Goal: Use online tool/utility: Utilize a website feature to perform a specific function

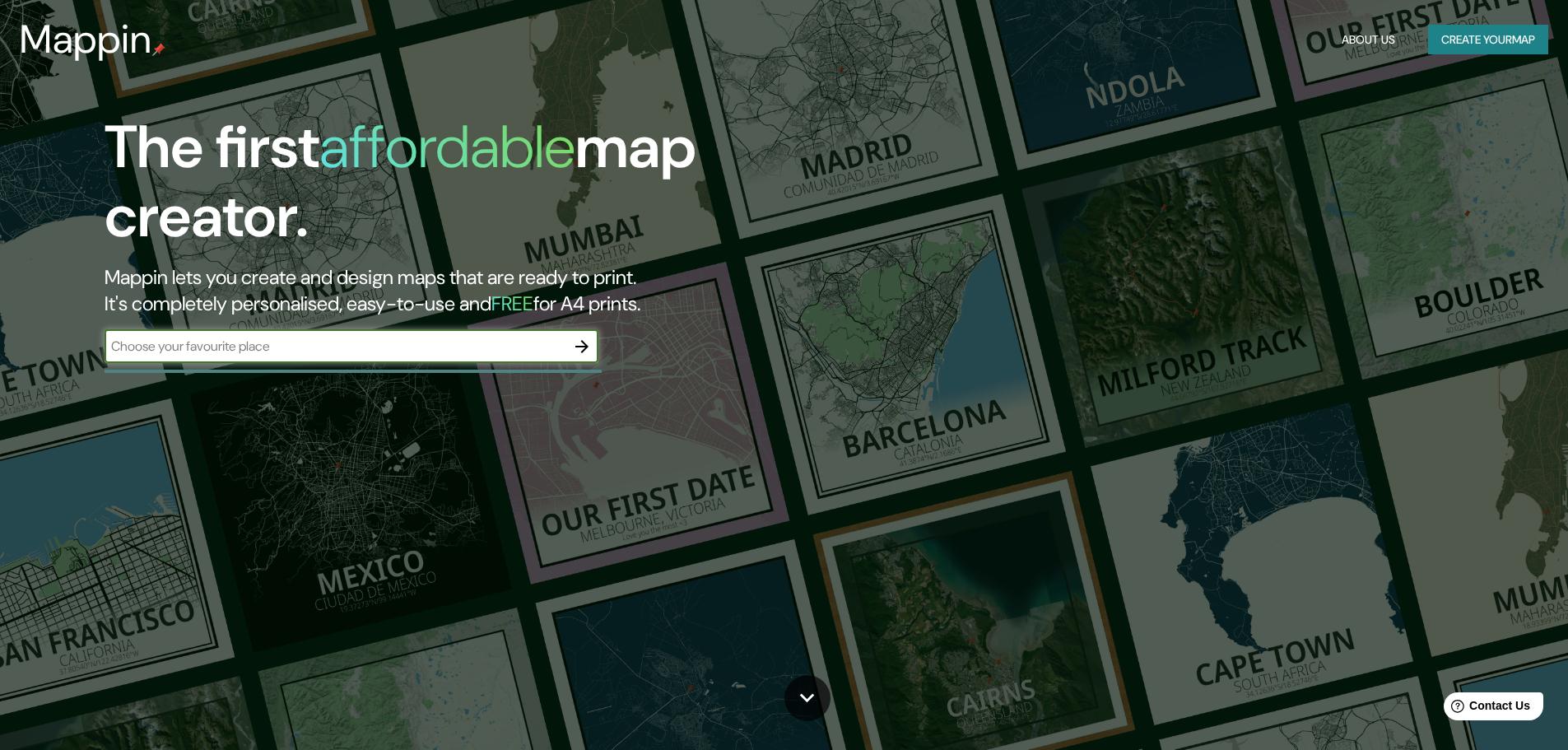
click at [217, 346] on input "text" at bounding box center [335, 346] width 461 height 19
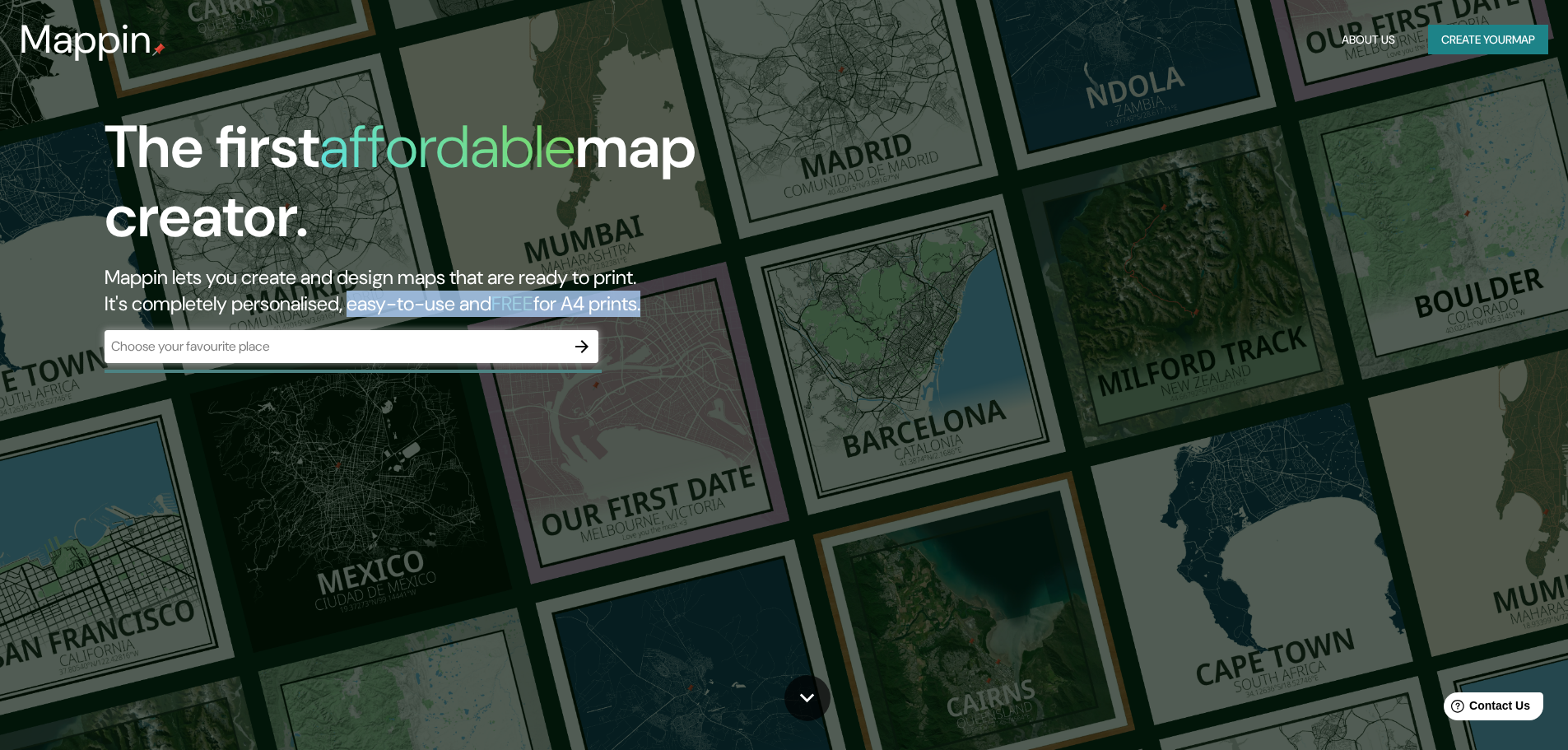
drag, startPoint x: 367, startPoint y: 312, endPoint x: 693, endPoint y: 305, distance: 326.1
click at [693, 305] on h2 "Mappin lets you create and design maps that are ready to print. It's completely…" at bounding box center [497, 290] width 785 height 52
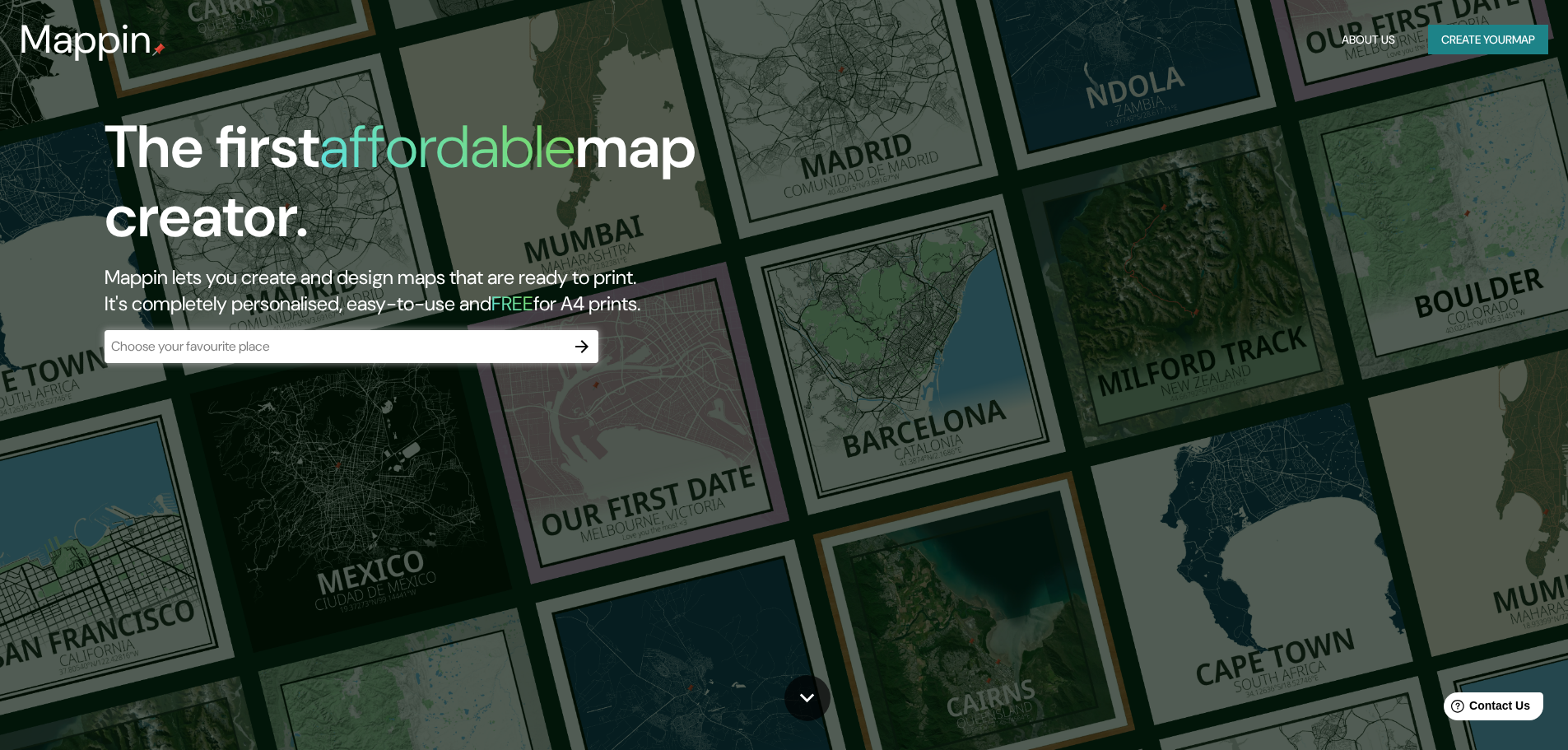
click at [728, 329] on div "The first affordable map creator. Mappin lets you create and design maps that a…" at bounding box center [497, 246] width 941 height 267
click at [224, 354] on input "text" at bounding box center [335, 346] width 461 height 19
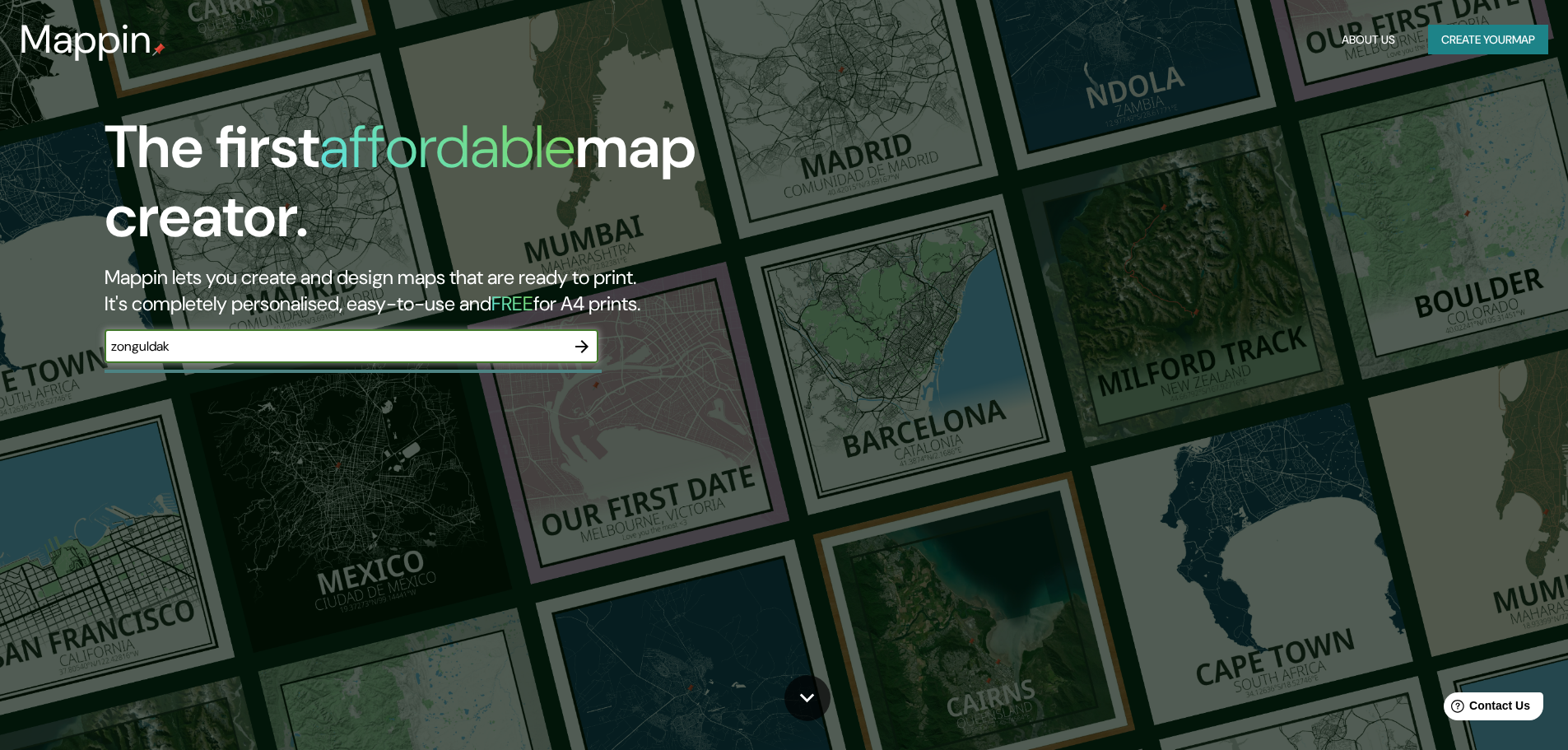
type input "zonguldak"
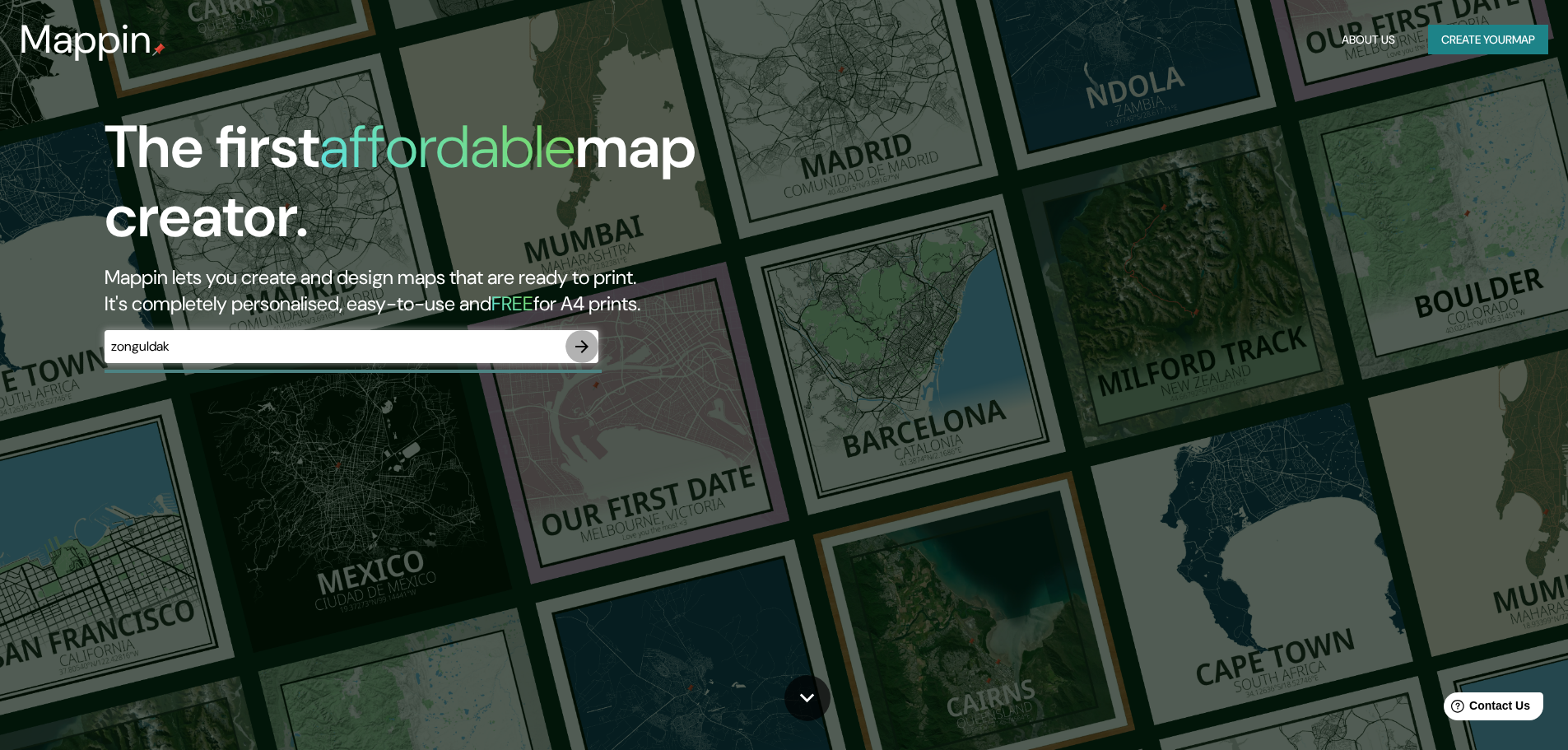
click at [585, 353] on icon "button" at bounding box center [581, 346] width 20 height 20
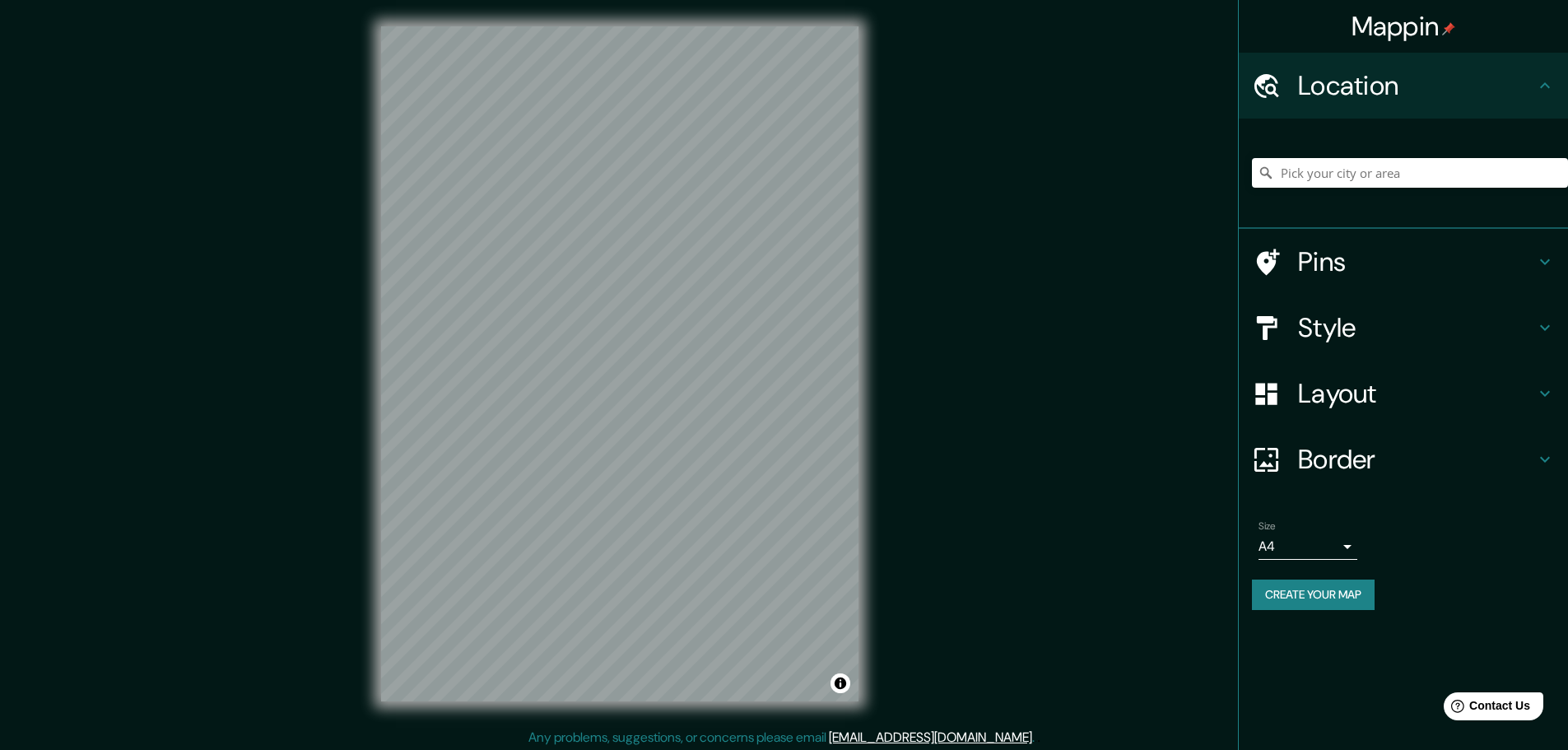
click at [1344, 543] on body "Mappin Location Pins Style Layout Border Choose a border. Hint : you can make l…" at bounding box center [784, 375] width 1568 height 750
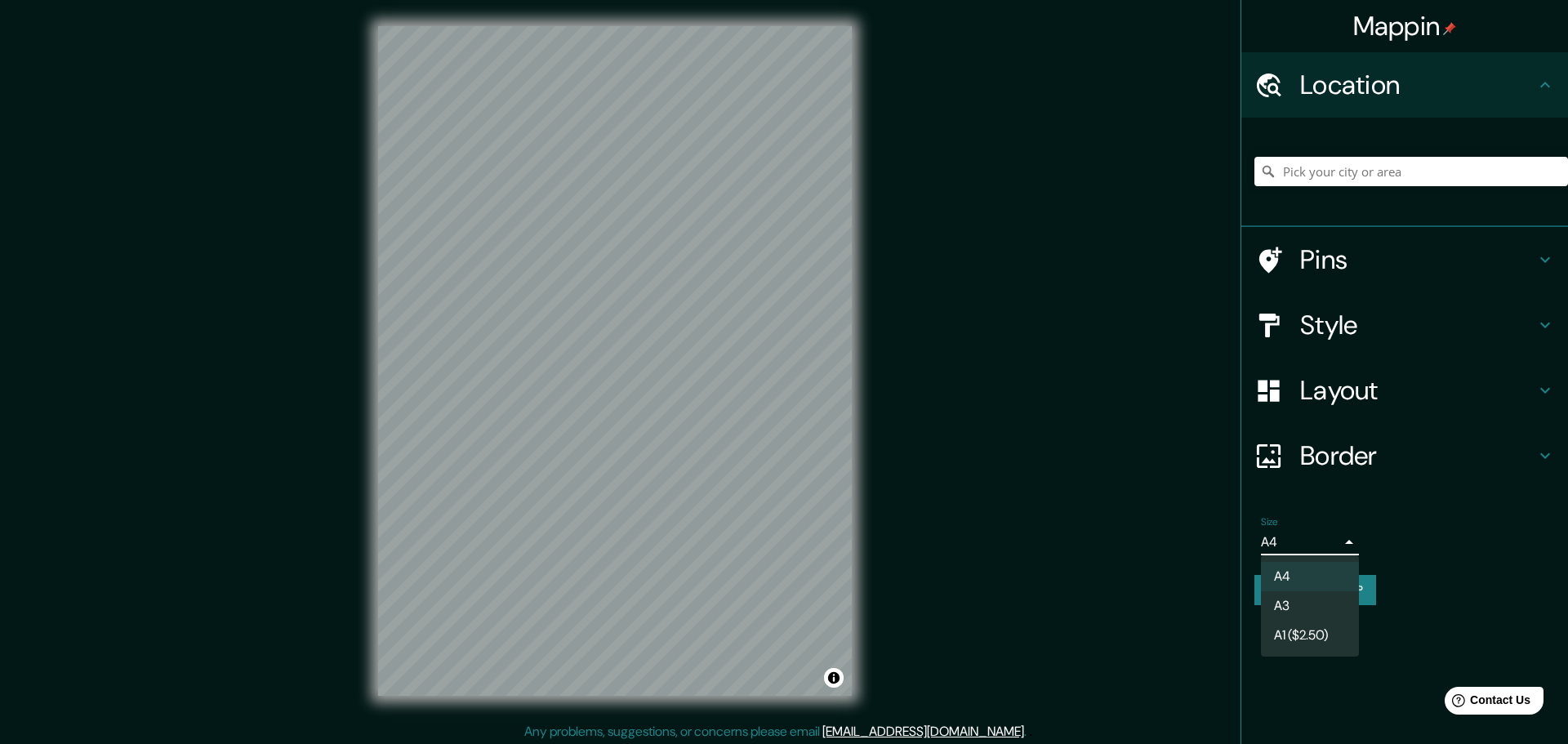
click at [1309, 572] on li "A4" at bounding box center [1310, 577] width 98 height 30
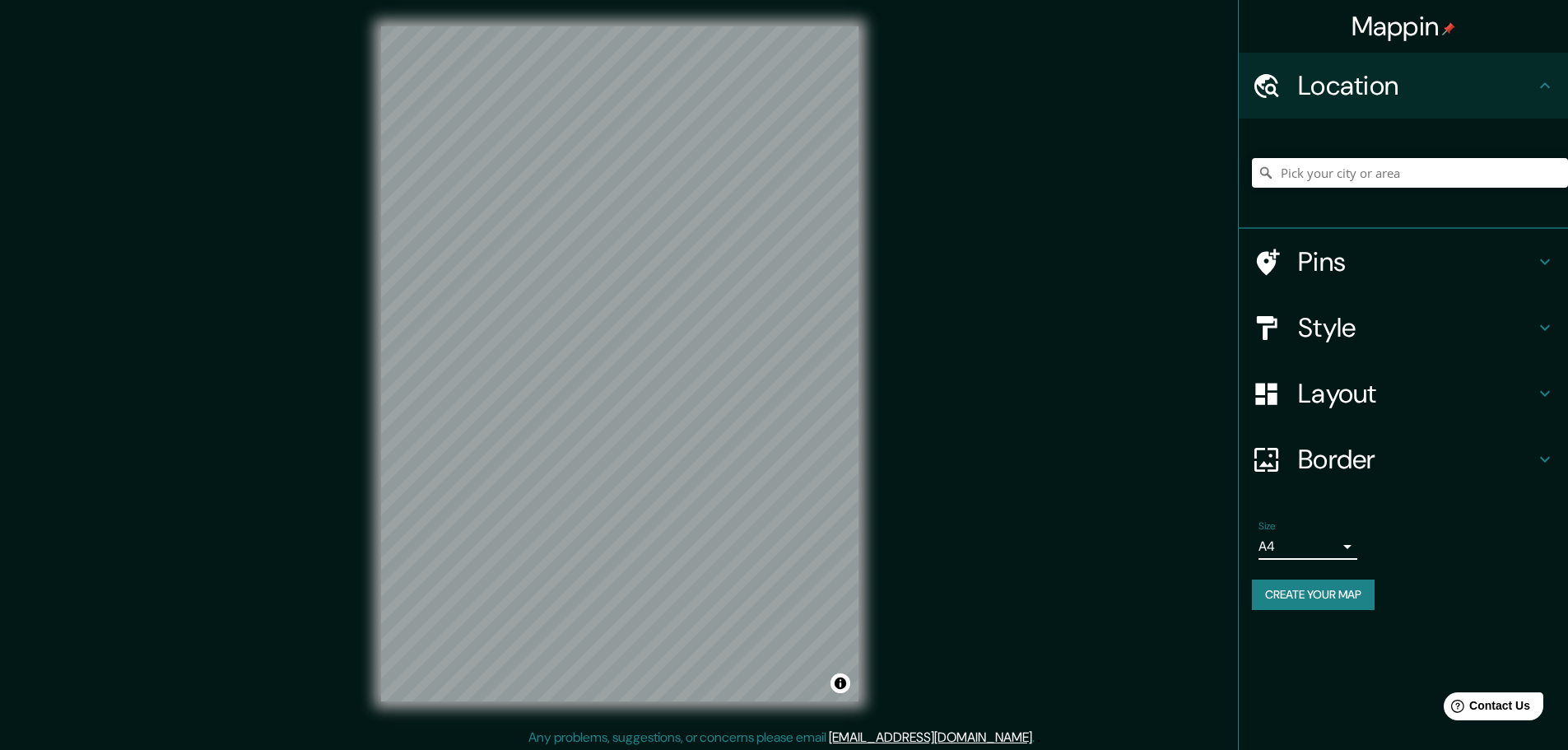
click at [1374, 459] on h4 "Border" at bounding box center [1417, 459] width 237 height 33
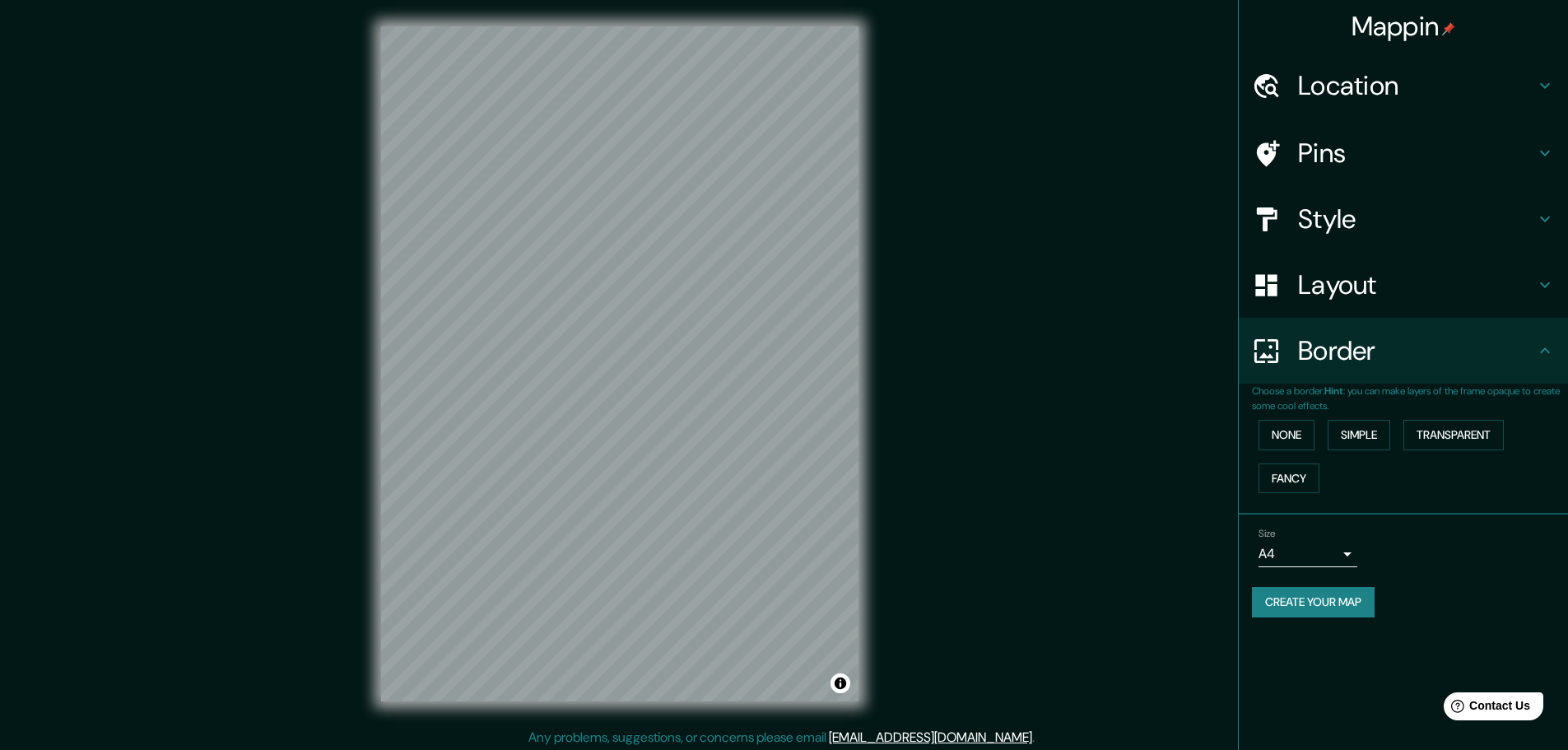
click at [1333, 377] on div "Border" at bounding box center [1404, 350] width 329 height 66
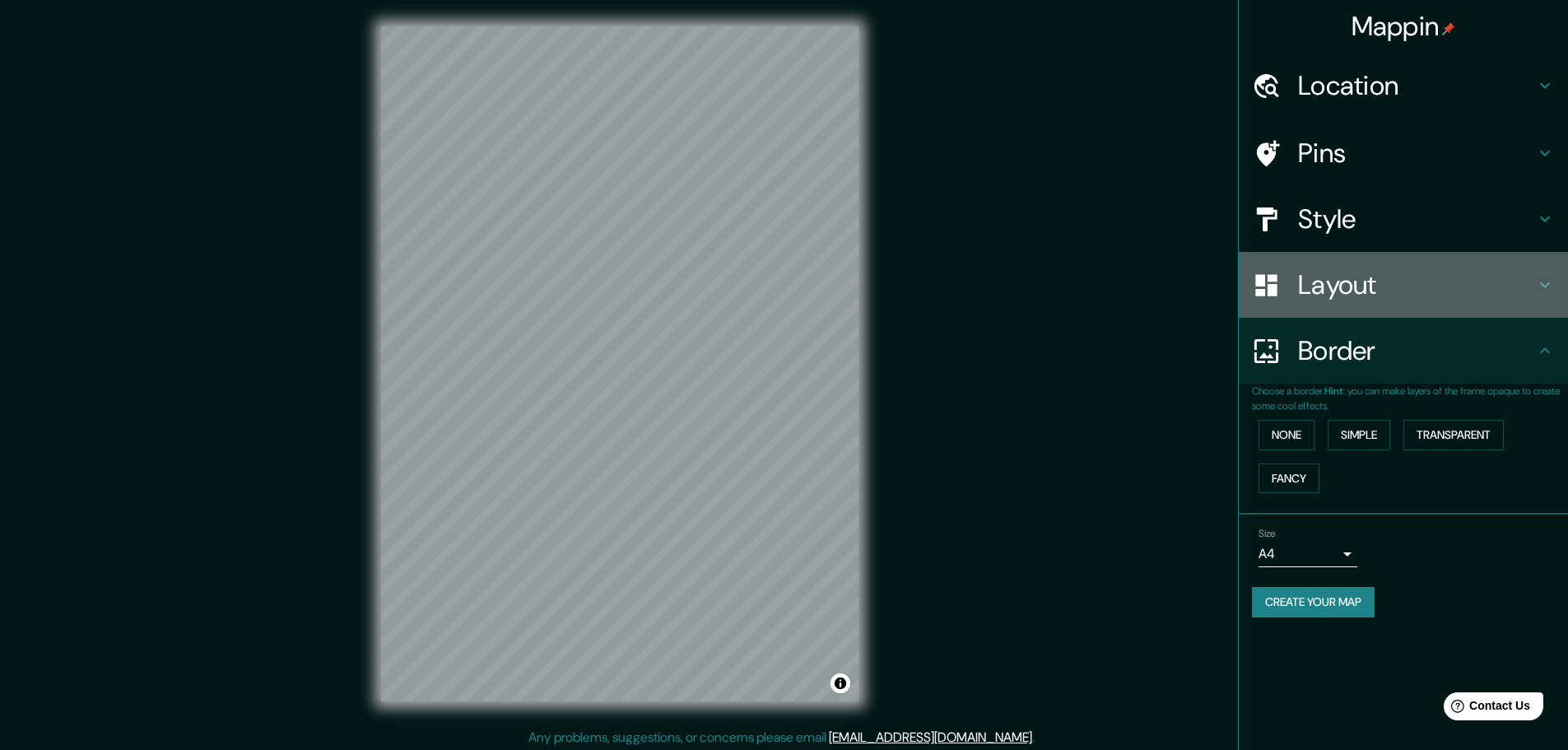
click at [1371, 291] on h4 "Layout" at bounding box center [1417, 285] width 237 height 33
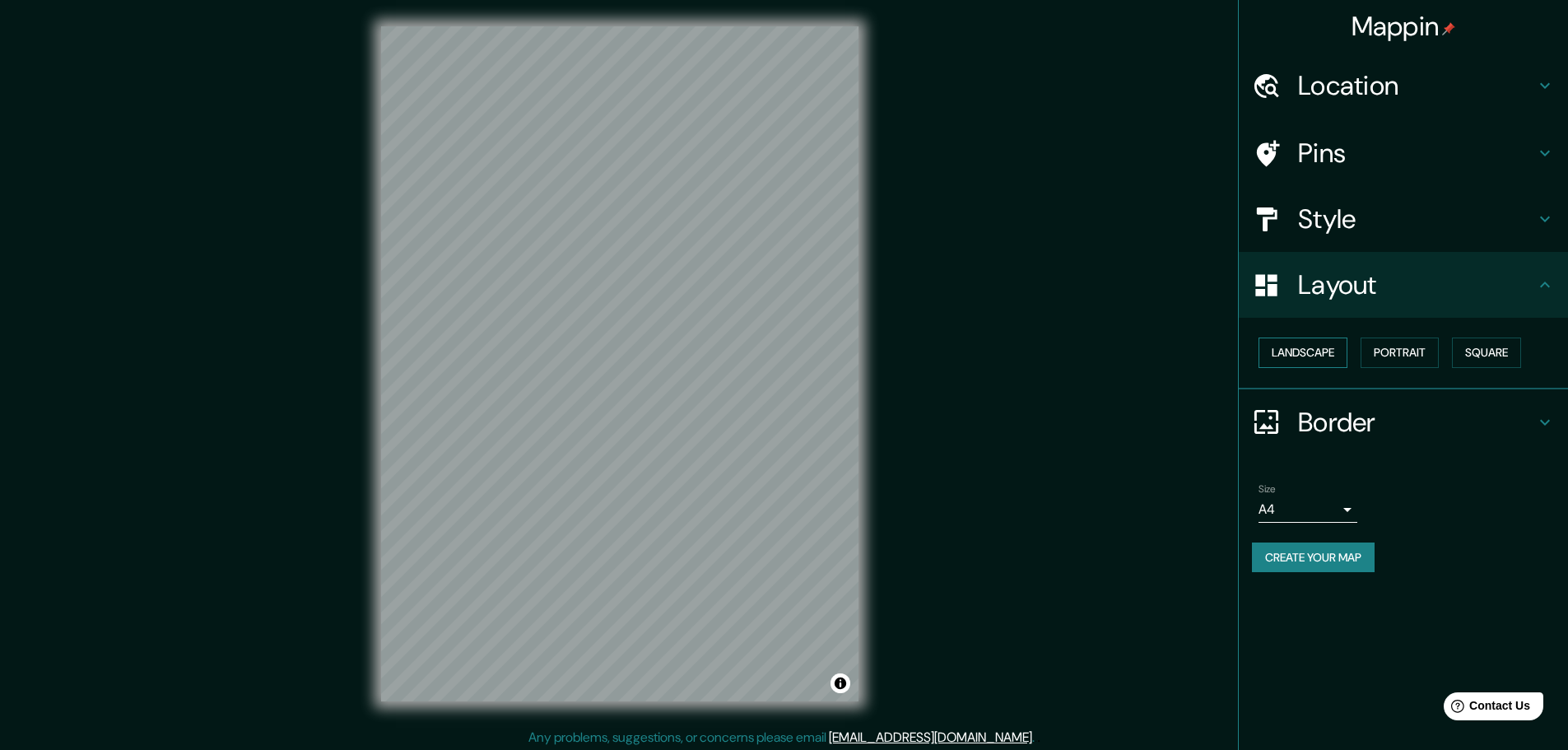
click at [1327, 346] on button "Landscape" at bounding box center [1303, 353] width 89 height 31
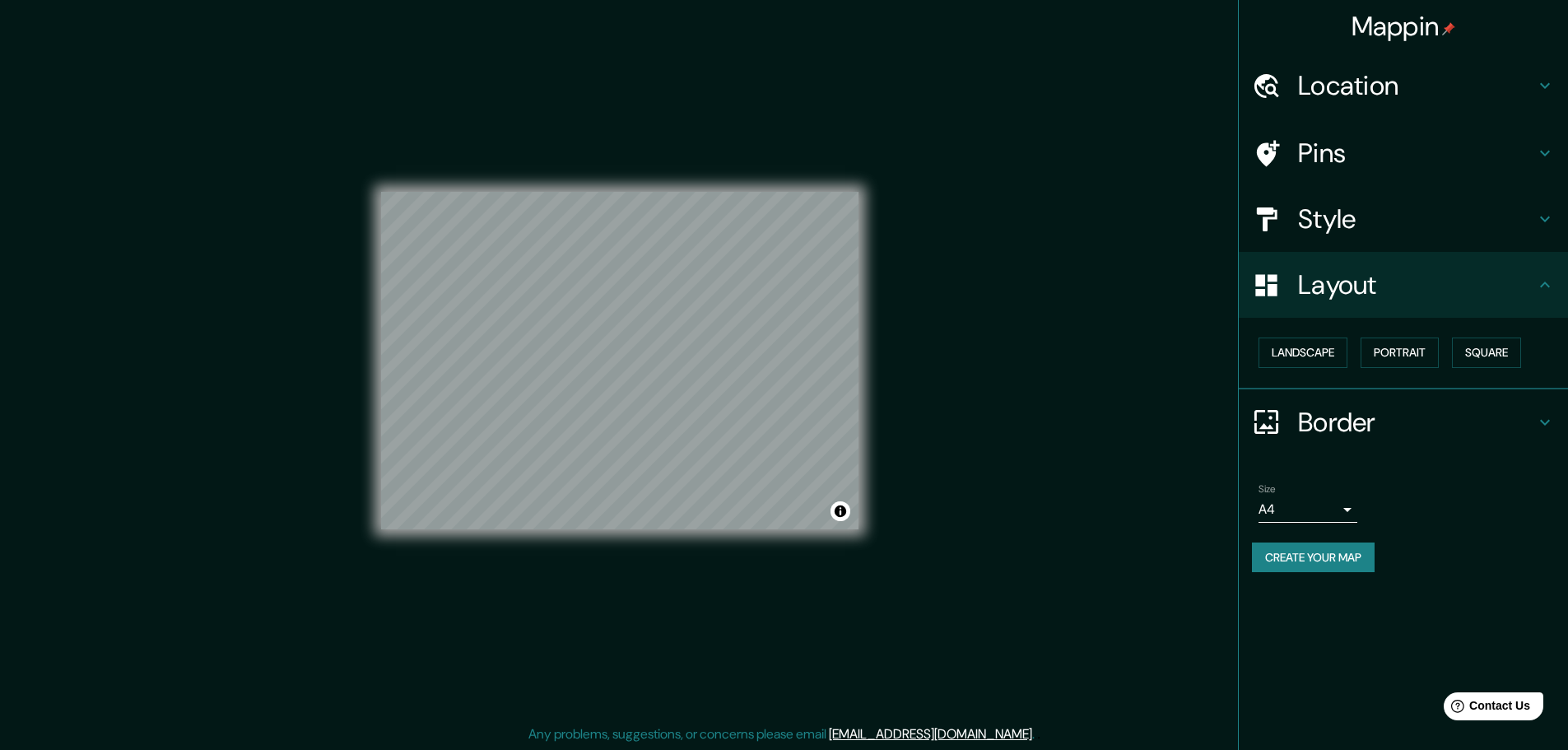
scroll to position [4, 0]
click at [1376, 223] on h4 "Style" at bounding box center [1417, 218] width 237 height 33
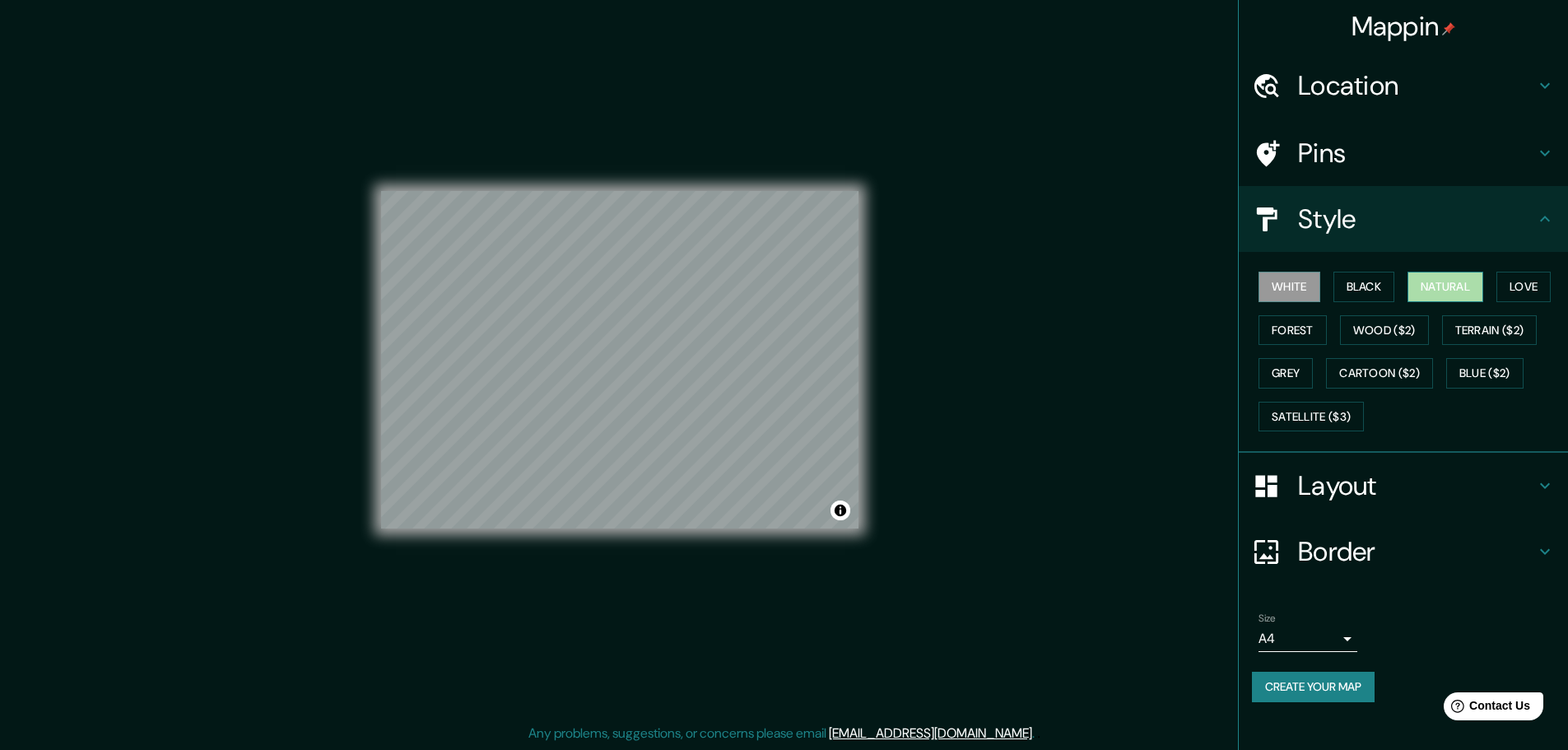
click at [1457, 280] on button "Natural" at bounding box center [1445, 286] width 76 height 31
click at [1412, 82] on h4 "Location" at bounding box center [1417, 85] width 237 height 33
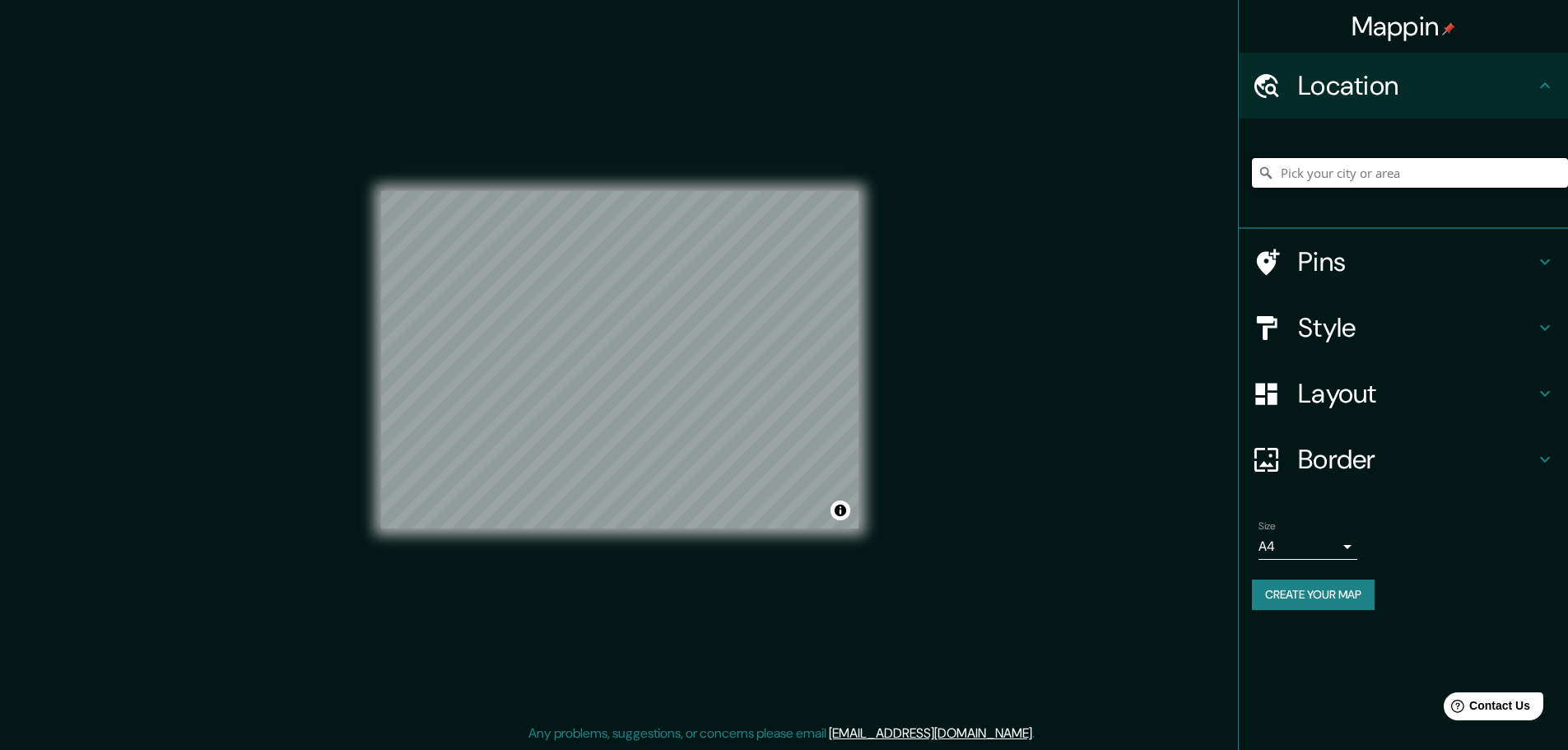
click at [1351, 170] on input "Pick your city or area" at bounding box center [1410, 173] width 316 height 30
type input "Zonguldak, Türkiye"
click at [1392, 249] on h4 "Pins" at bounding box center [1417, 261] width 237 height 33
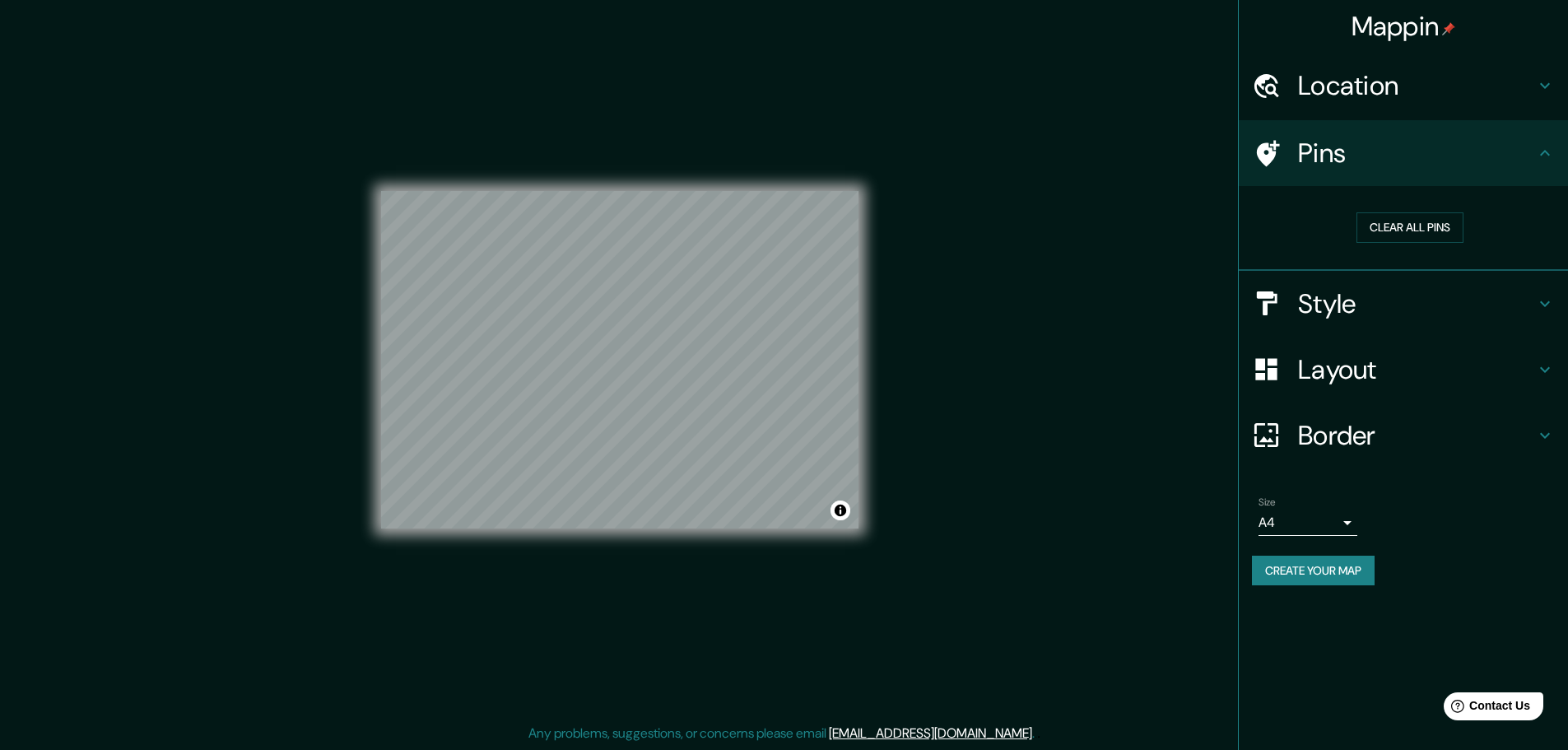
click at [1443, 152] on h4 "Pins" at bounding box center [1417, 152] width 237 height 33
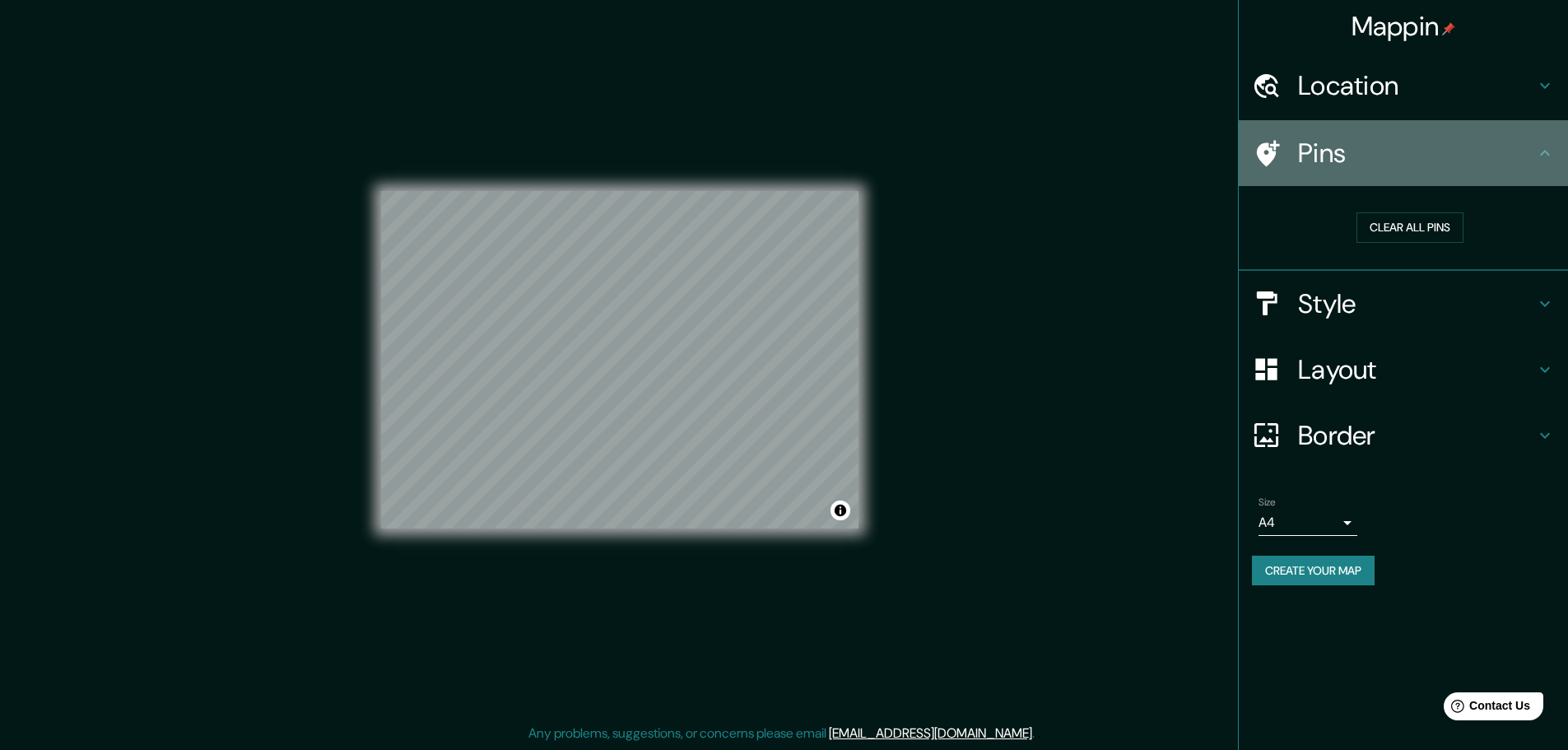
click at [1547, 152] on icon at bounding box center [1545, 153] width 10 height 6
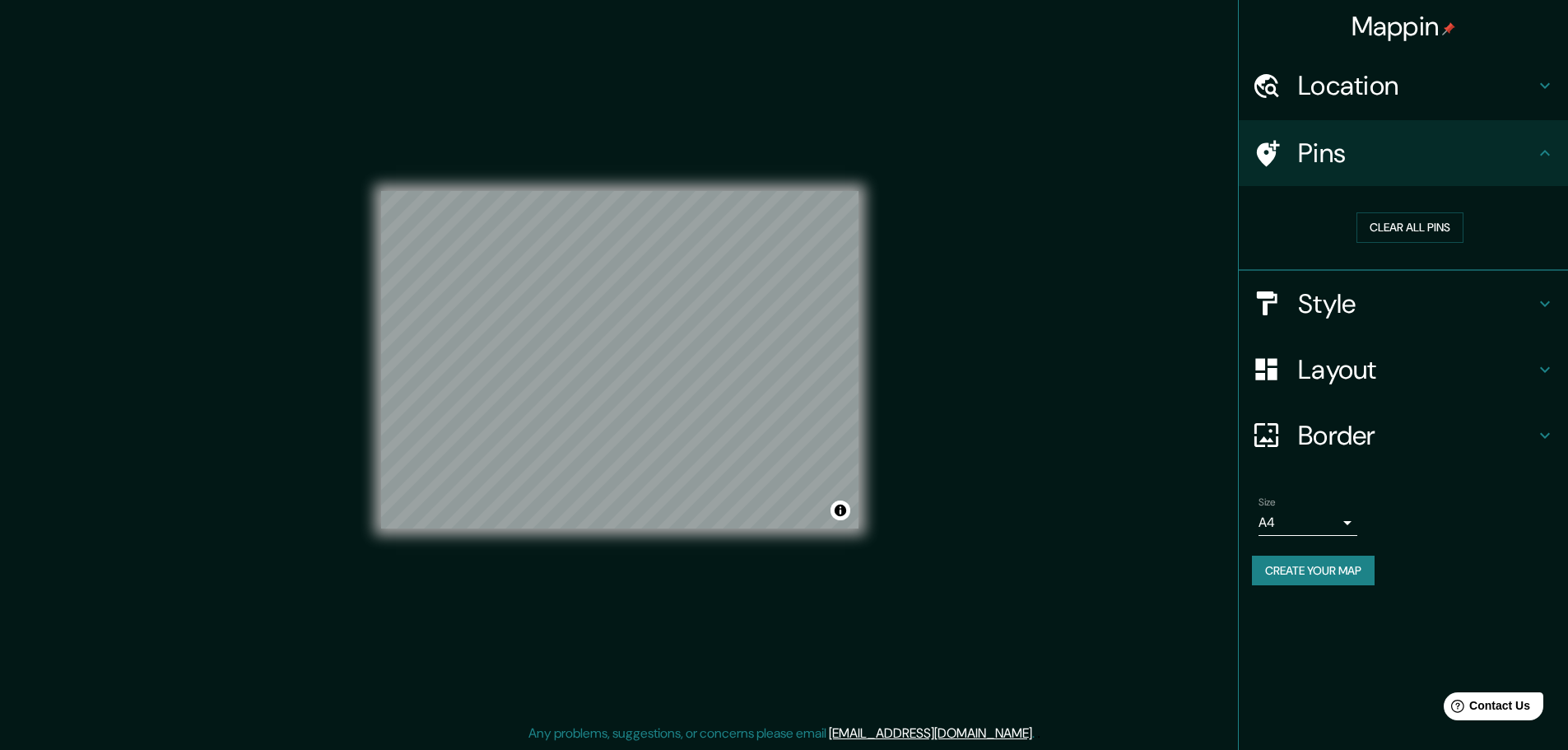
click at [1406, 288] on h4 "Style" at bounding box center [1417, 303] width 237 height 33
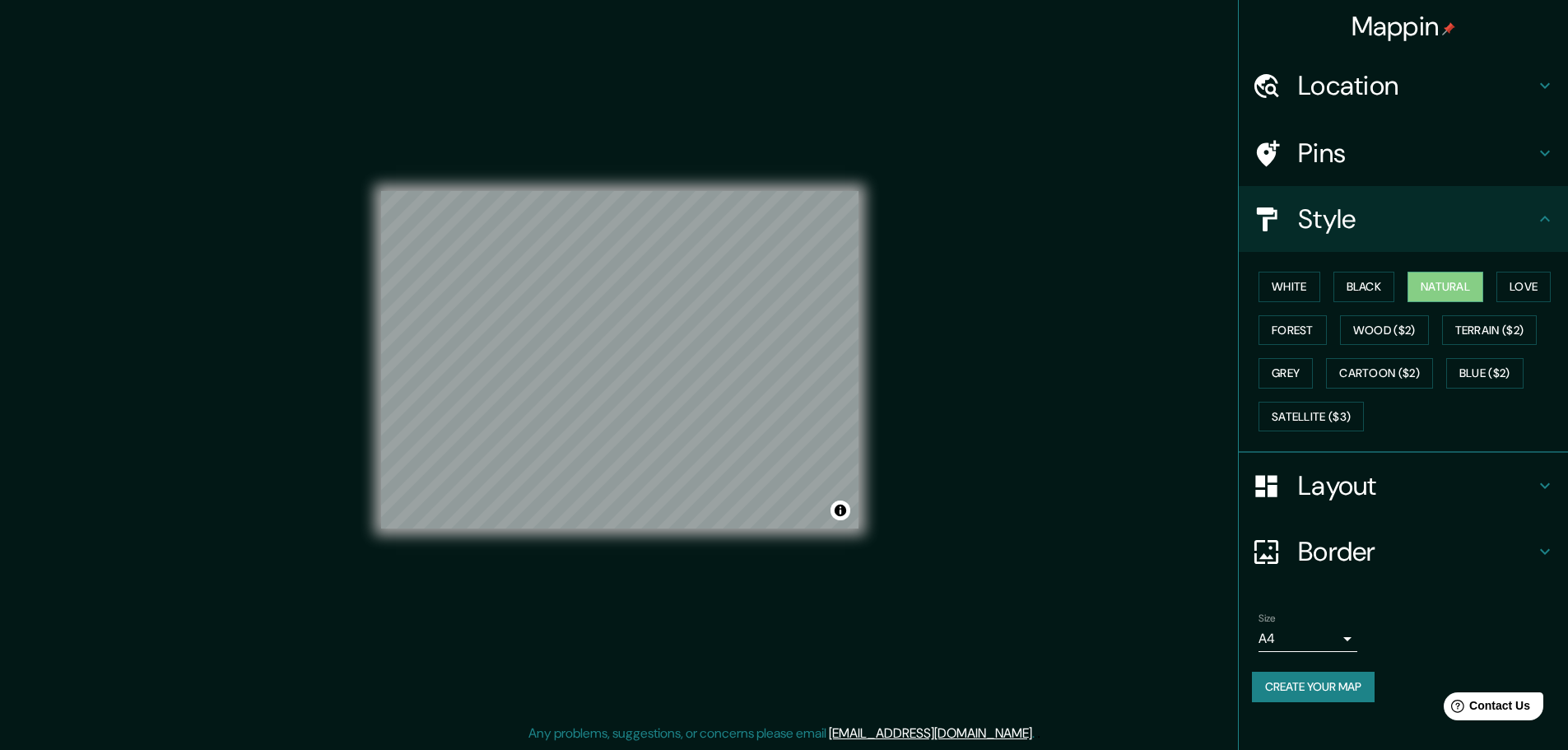
click at [1347, 483] on h4 "Layout" at bounding box center [1417, 485] width 237 height 33
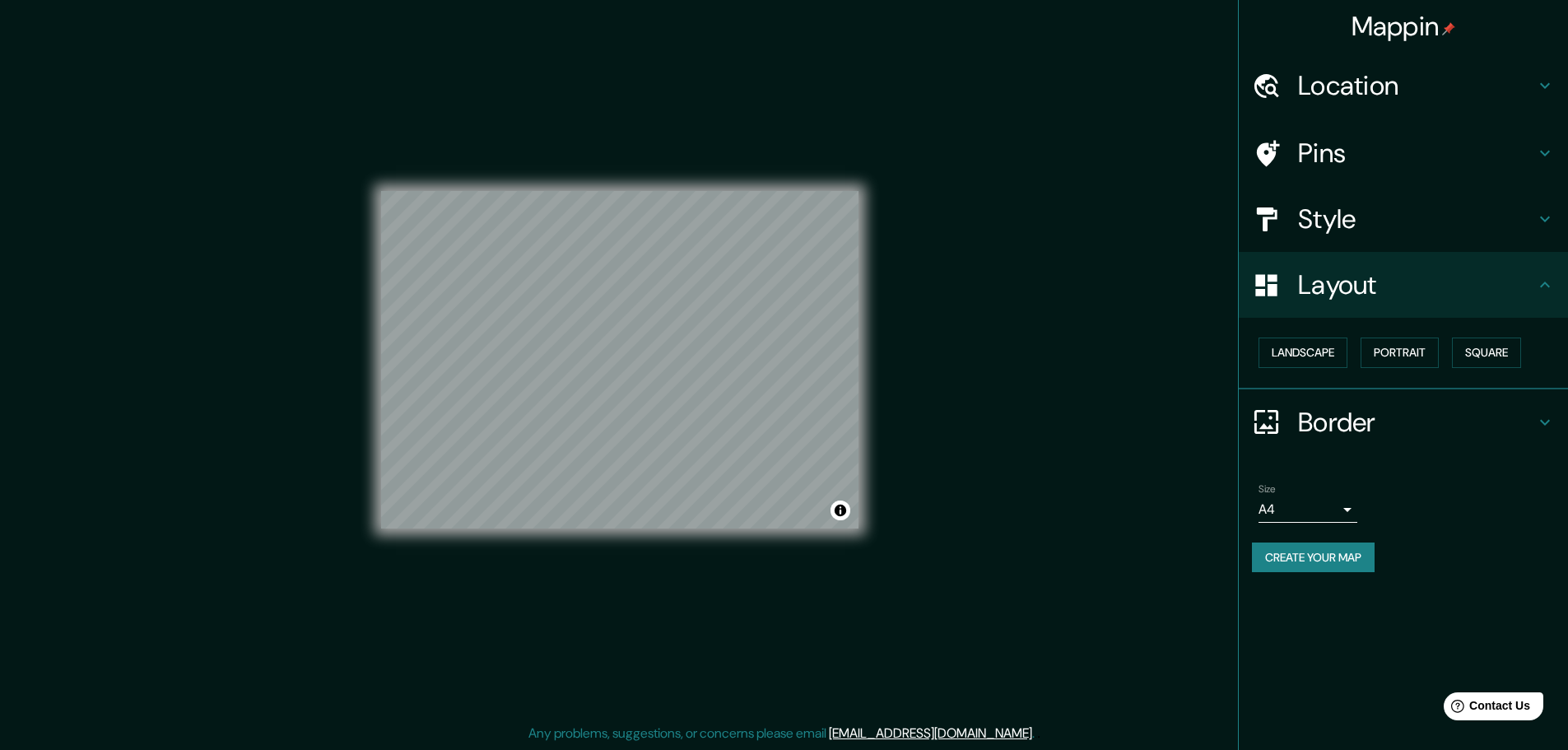
click at [1340, 427] on h4 "Border" at bounding box center [1417, 422] width 237 height 33
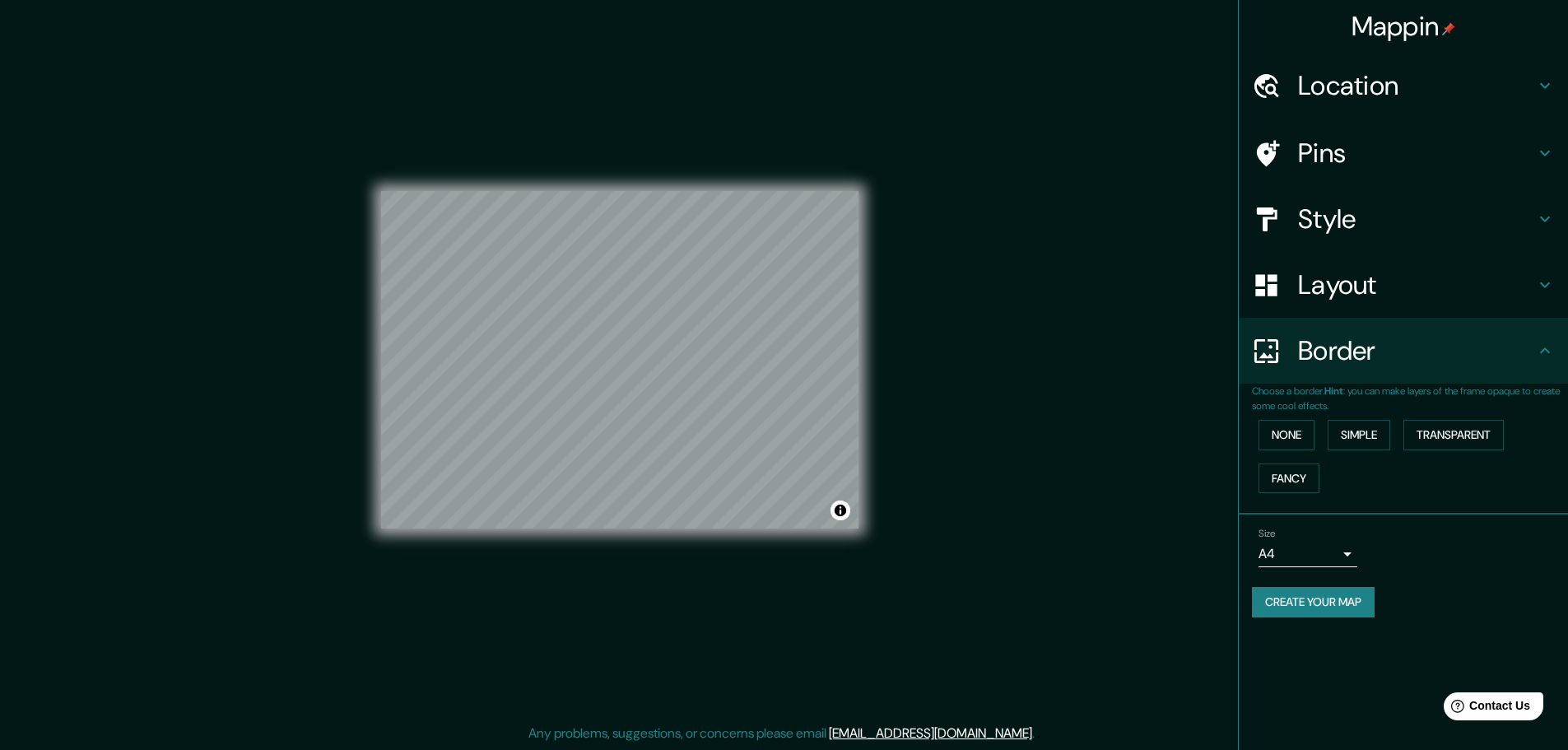
click at [1385, 373] on div "Border" at bounding box center [1404, 350] width 329 height 66
click at [1496, 436] on button "Transparent" at bounding box center [1454, 435] width 101 height 31
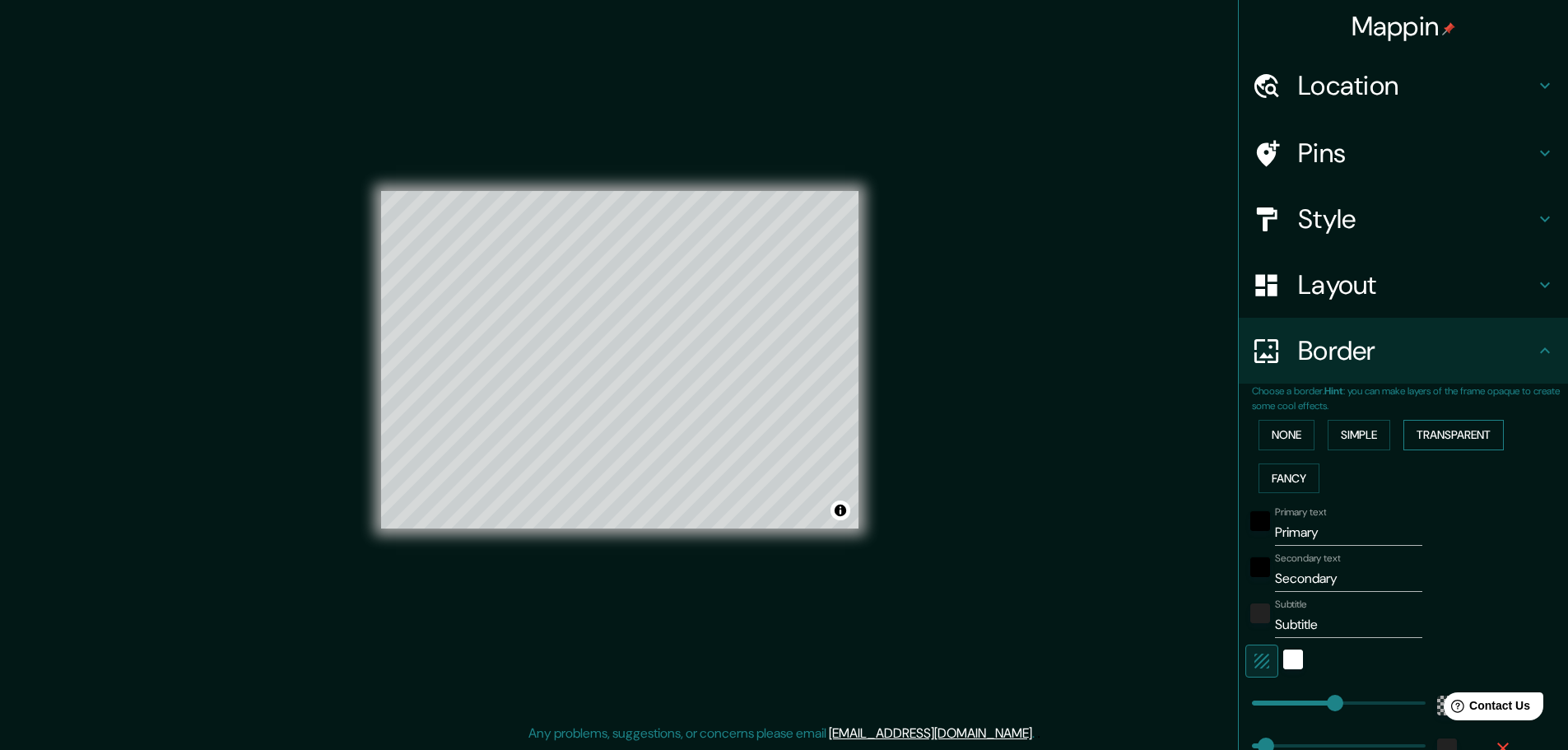
click at [1494, 436] on button "Transparent" at bounding box center [1454, 435] width 101 height 31
type input "278"
type input "46"
click at [1339, 437] on button "Simple" at bounding box center [1359, 435] width 63 height 31
click at [1267, 440] on button "None" at bounding box center [1287, 435] width 56 height 31
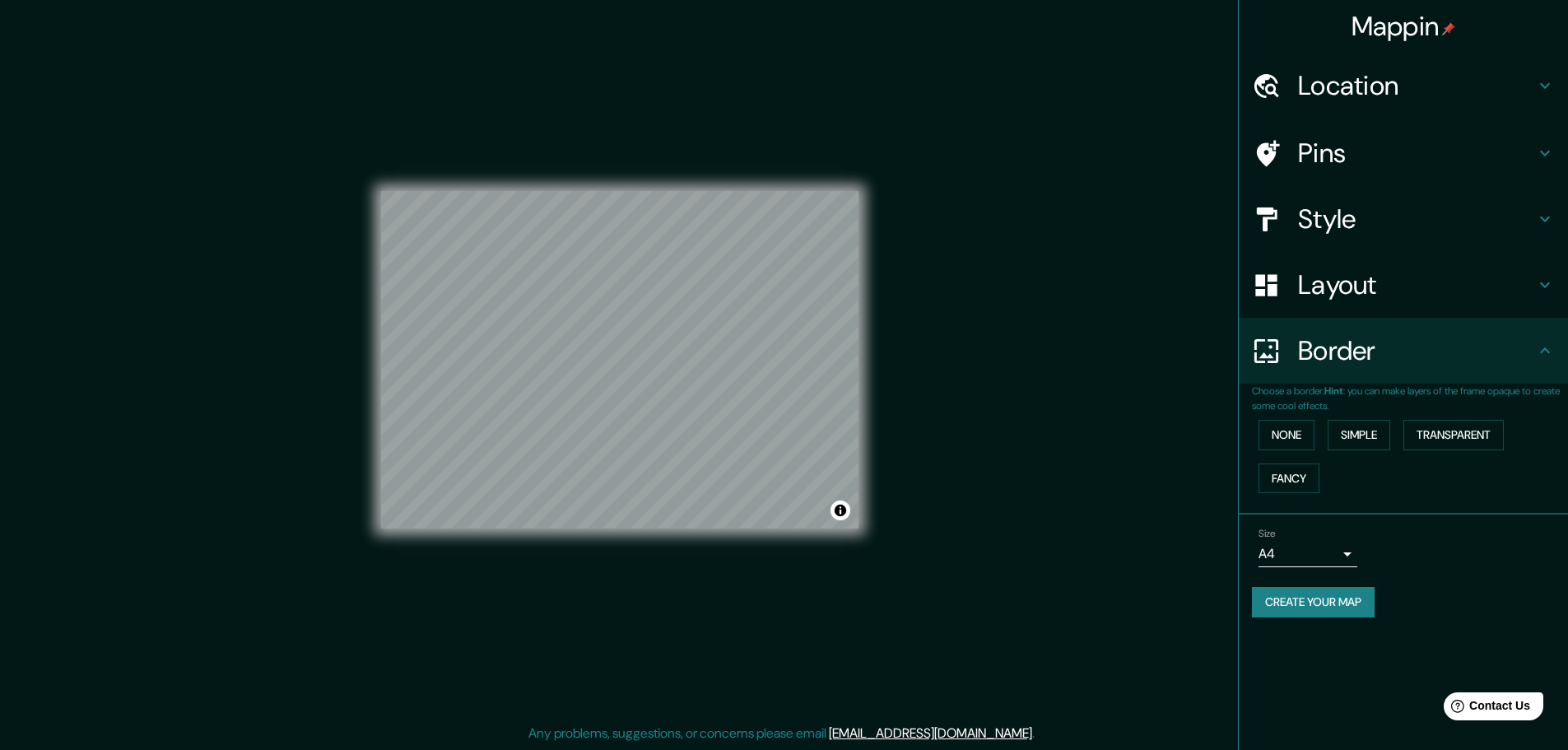
click at [1351, 348] on h4 "Border" at bounding box center [1417, 350] width 237 height 33
click at [1342, 288] on h4 "Layout" at bounding box center [1417, 285] width 237 height 33
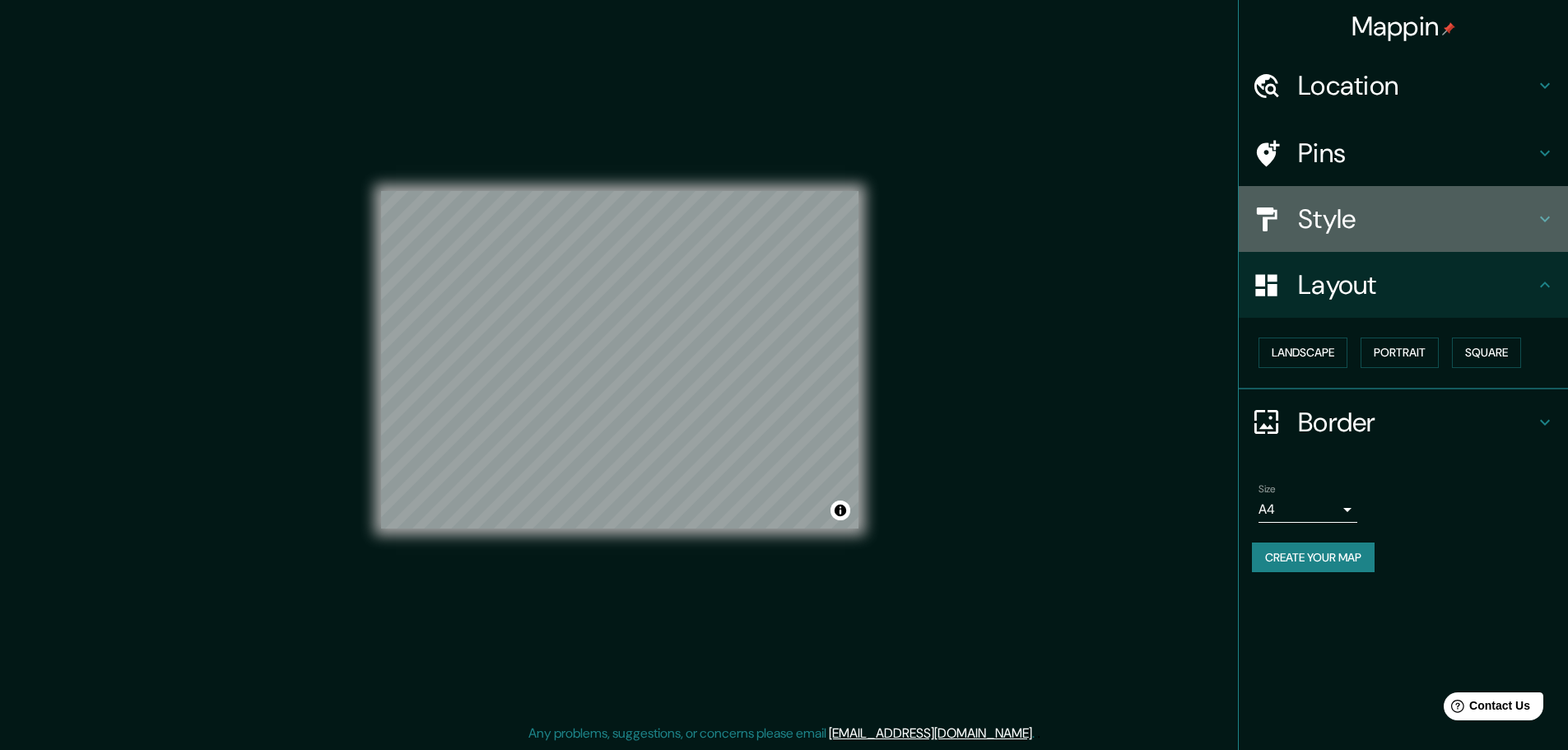
click at [1365, 227] on h4 "Style" at bounding box center [1417, 218] width 237 height 33
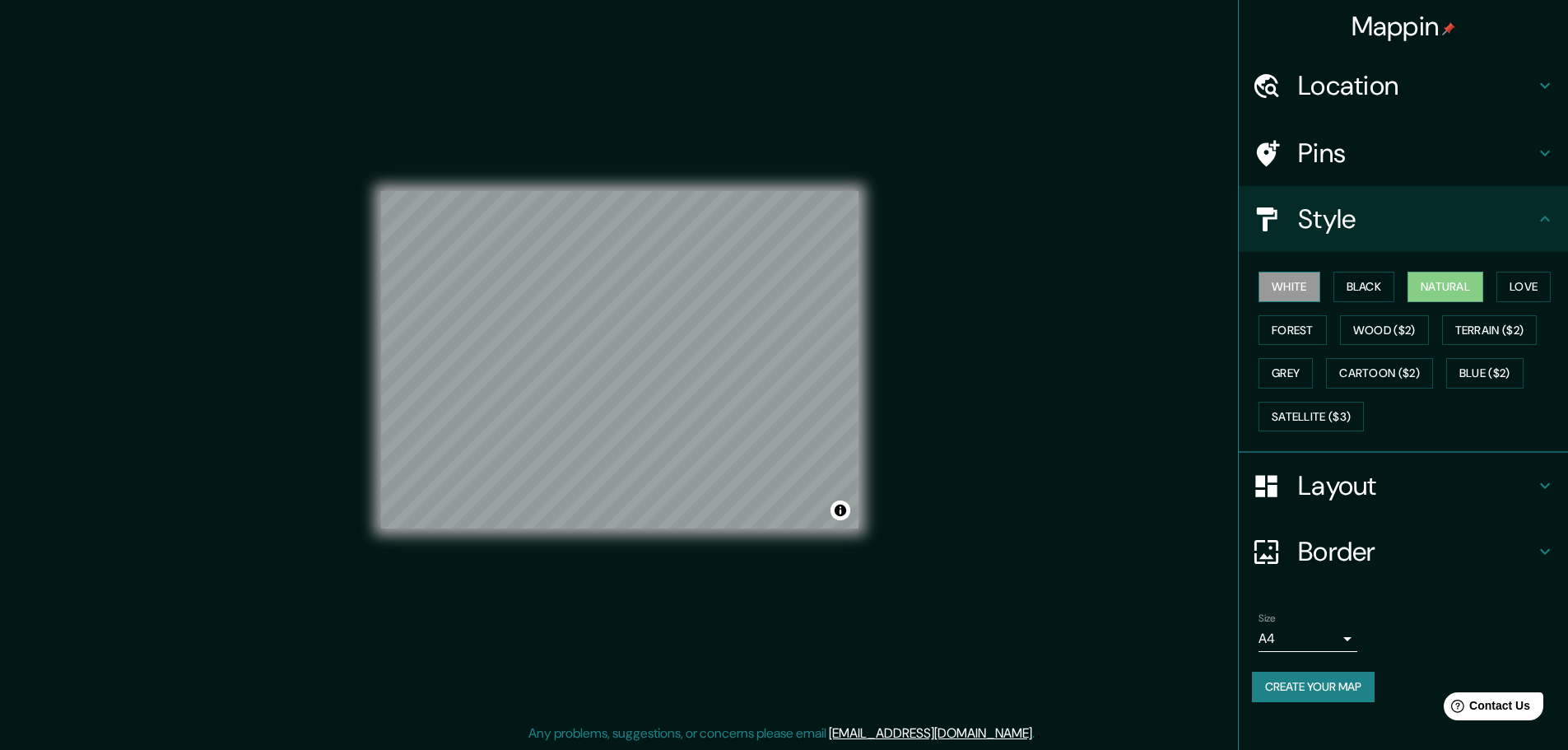
click at [1315, 286] on button "White" at bounding box center [1290, 286] width 62 height 31
click at [1351, 285] on button "Black" at bounding box center [1365, 286] width 62 height 31
click at [1443, 288] on button "Natural" at bounding box center [1445, 286] width 76 height 31
click at [1538, 281] on button "Love" at bounding box center [1524, 286] width 54 height 31
click at [1289, 326] on button "Forest" at bounding box center [1293, 330] width 68 height 31
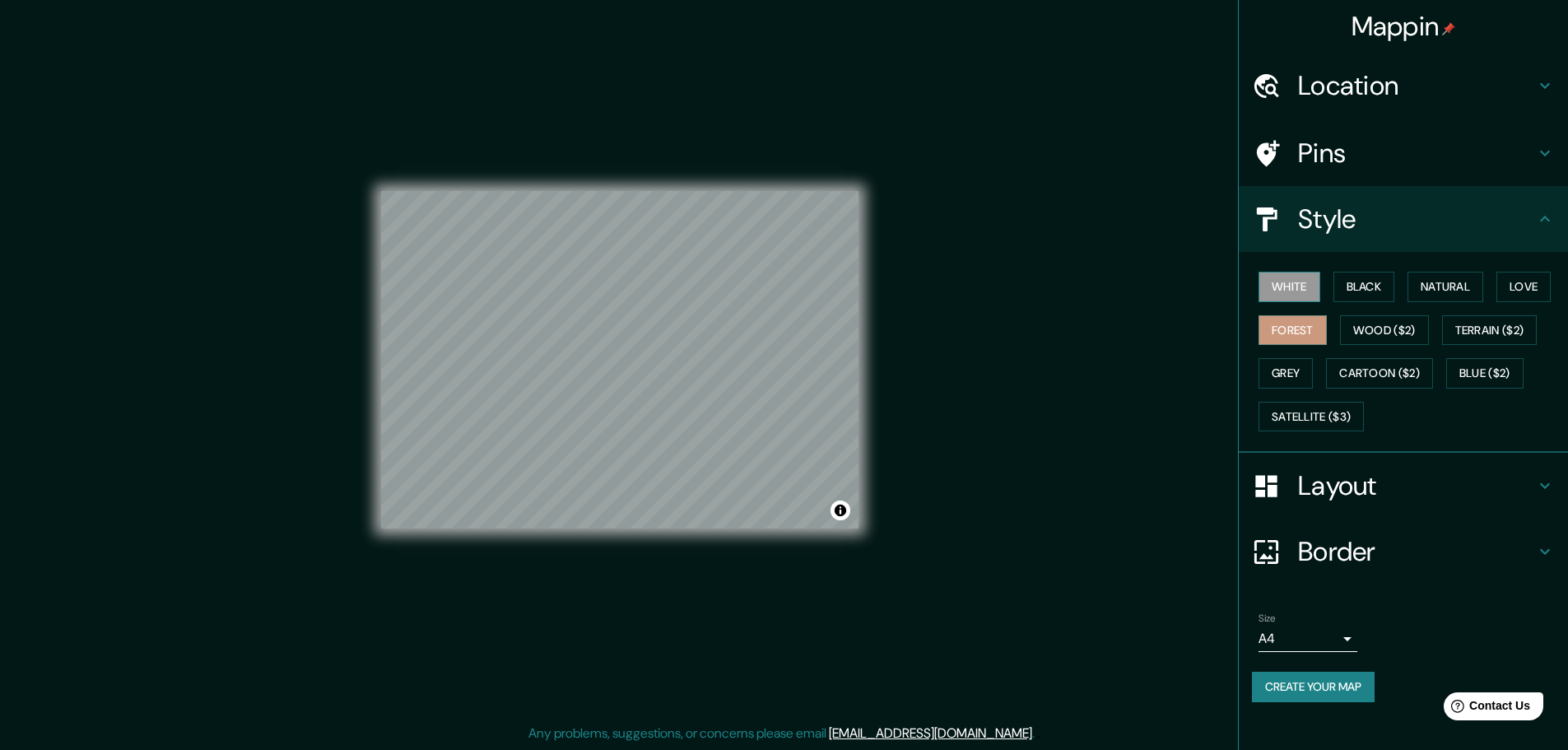
click at [1288, 282] on button "White" at bounding box center [1290, 286] width 62 height 31
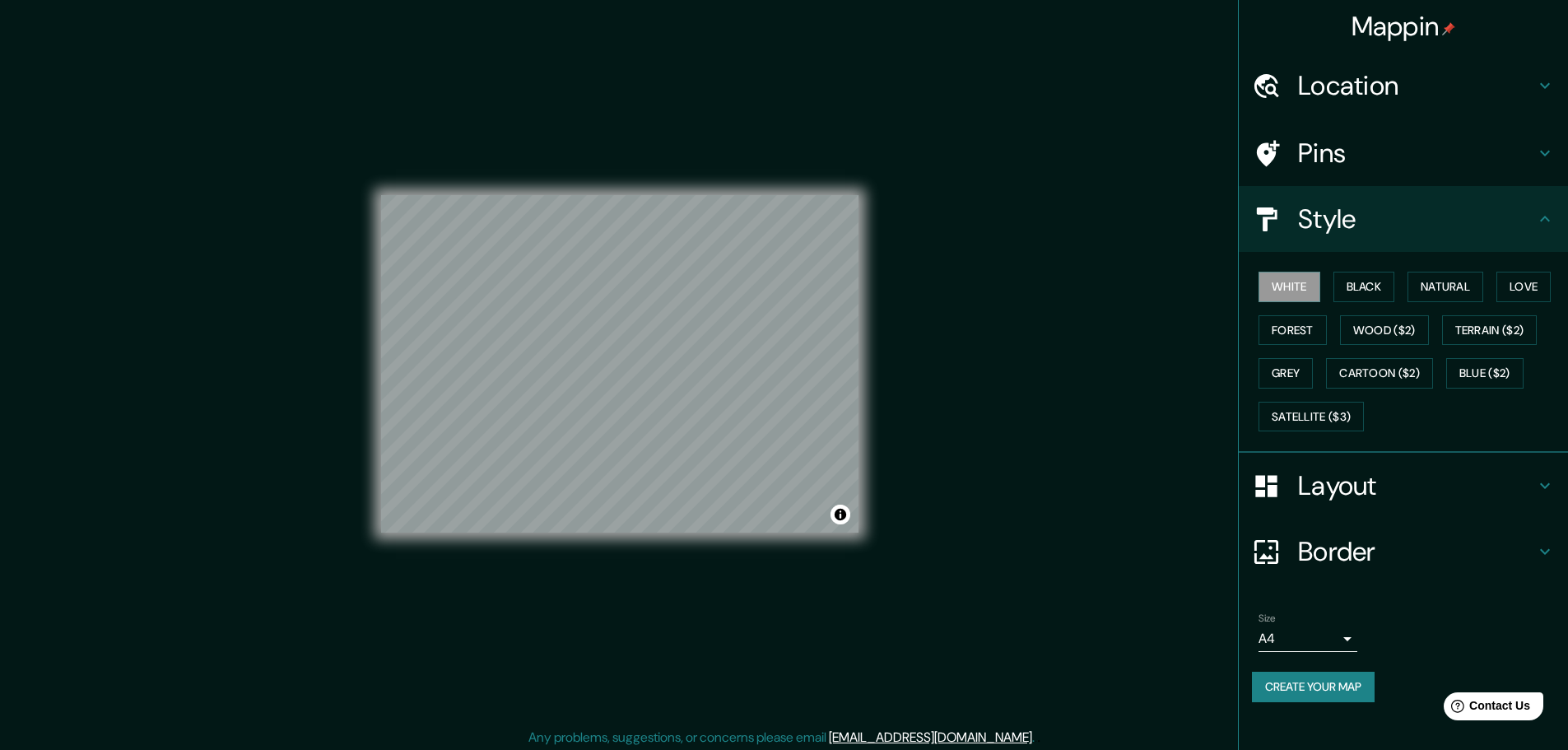
click at [1358, 219] on h4 "Style" at bounding box center [1417, 218] width 237 height 33
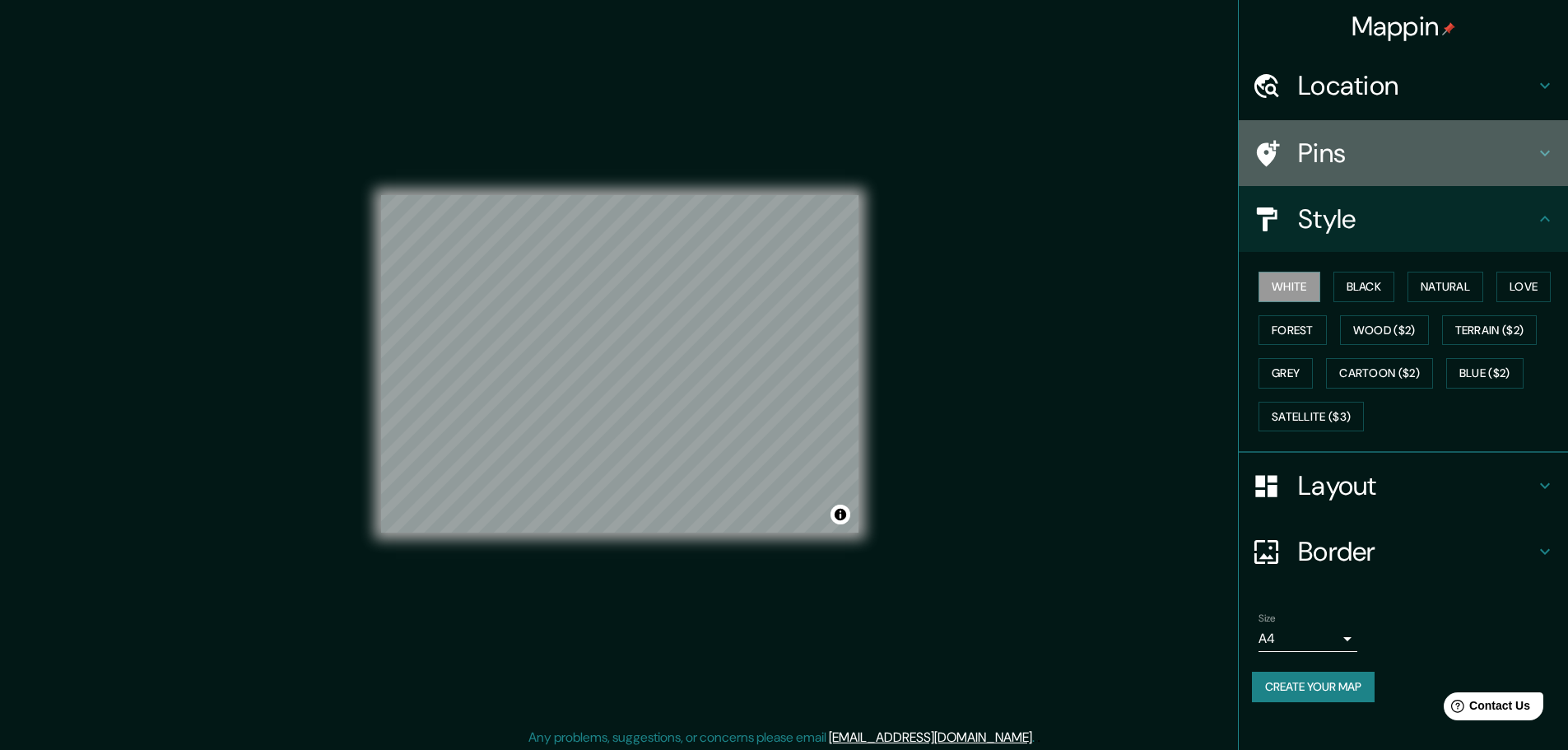
click at [1365, 155] on h4 "Pins" at bounding box center [1417, 152] width 237 height 33
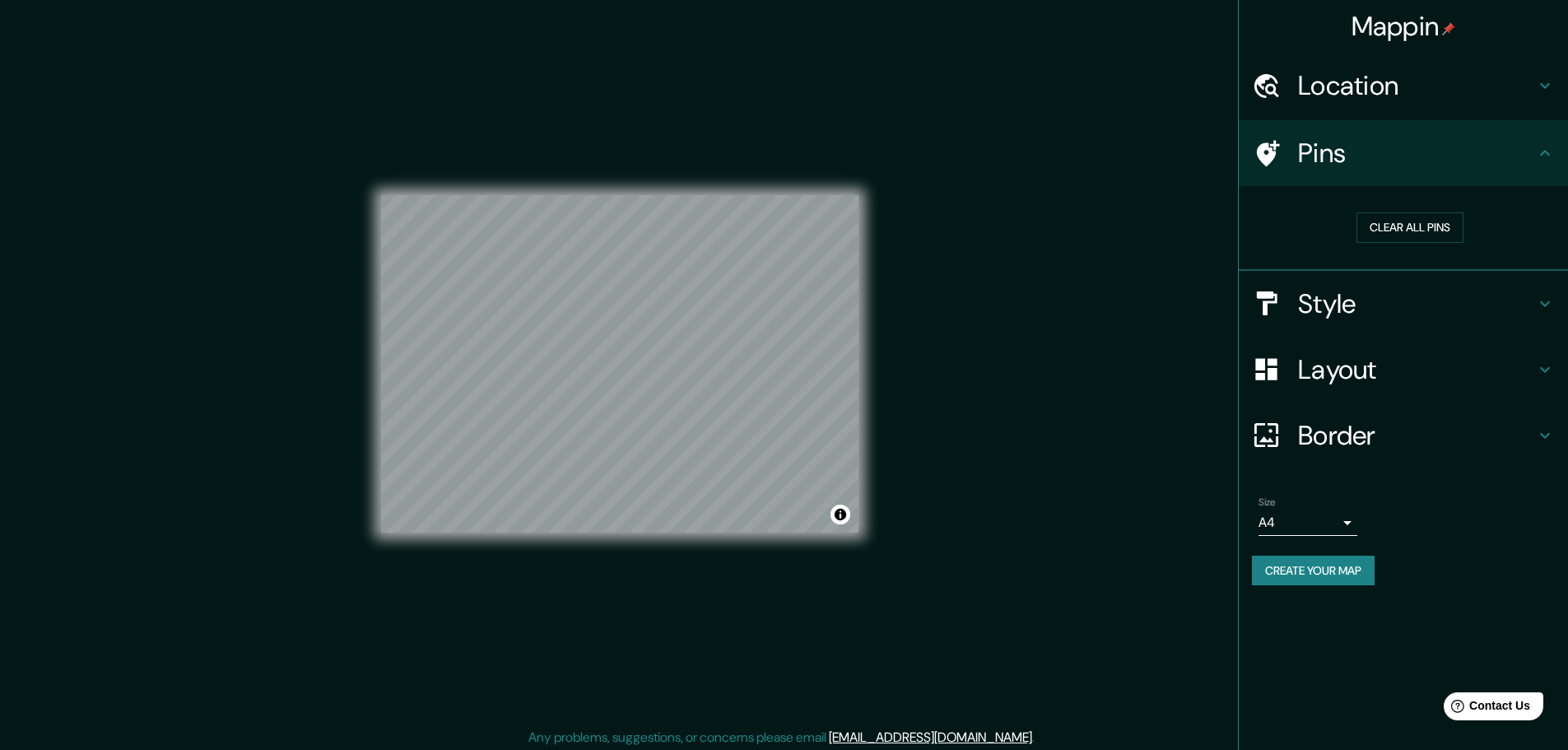
click at [1407, 90] on h4 "Location" at bounding box center [1417, 85] width 237 height 33
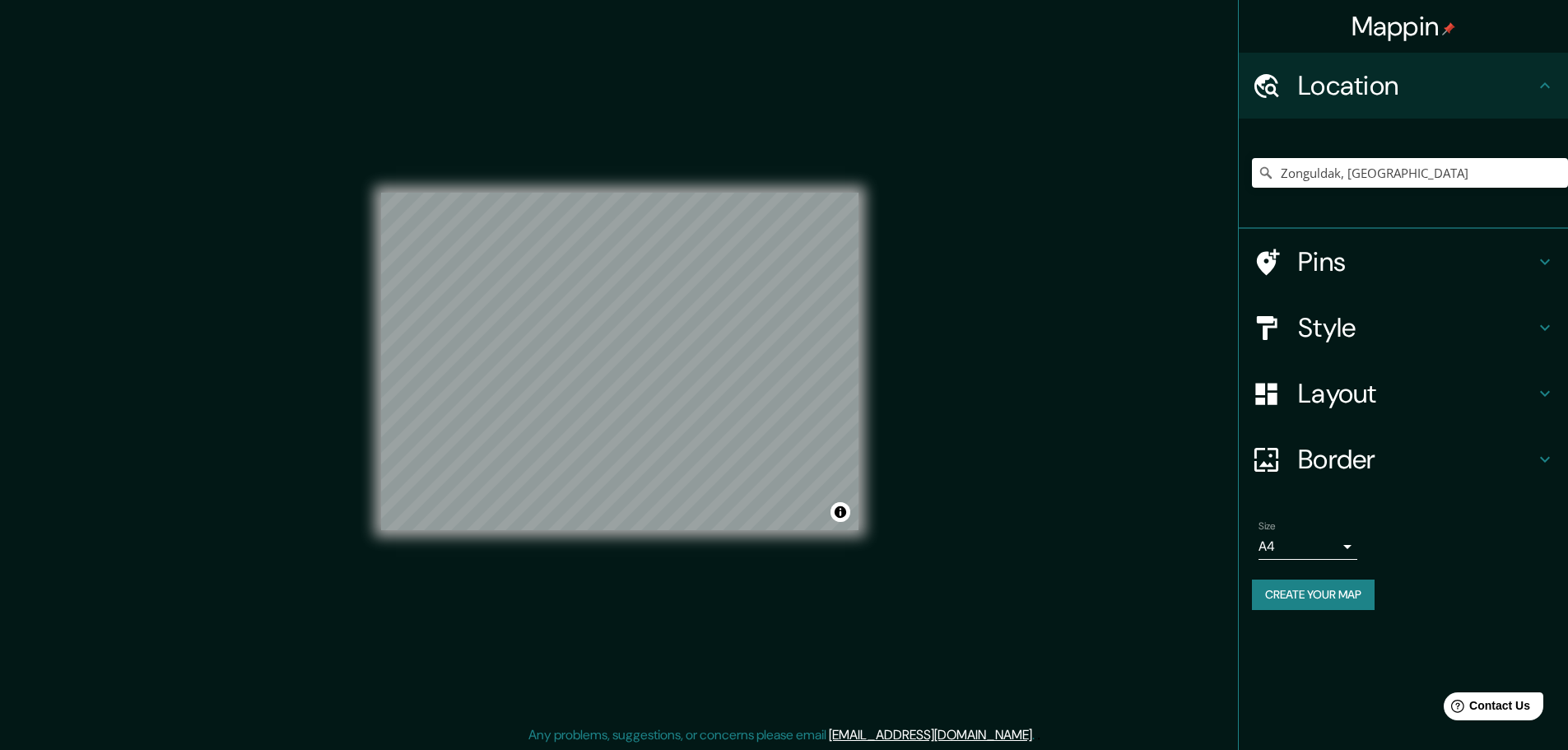
scroll to position [4, 0]
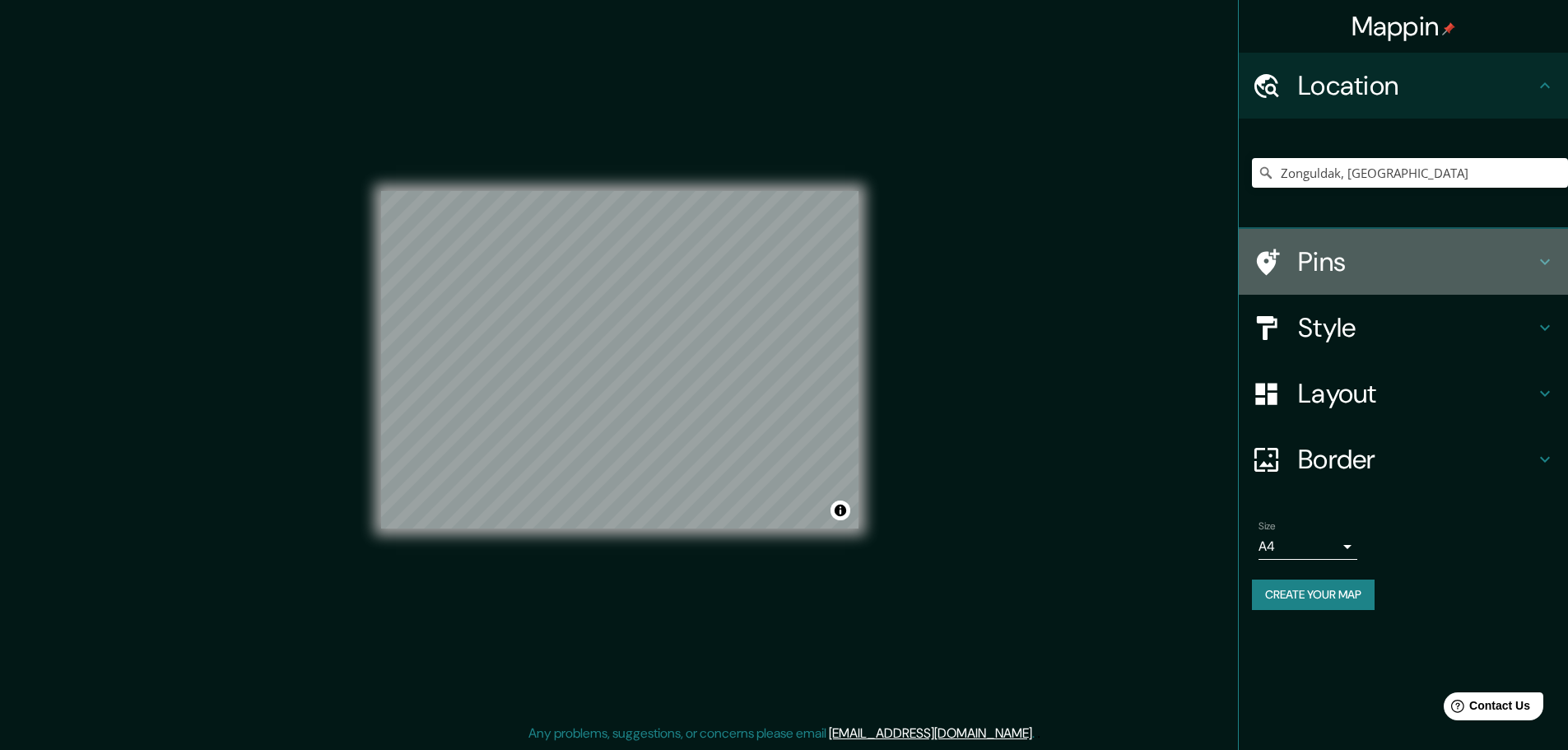
click at [1342, 262] on h4 "Pins" at bounding box center [1417, 261] width 237 height 33
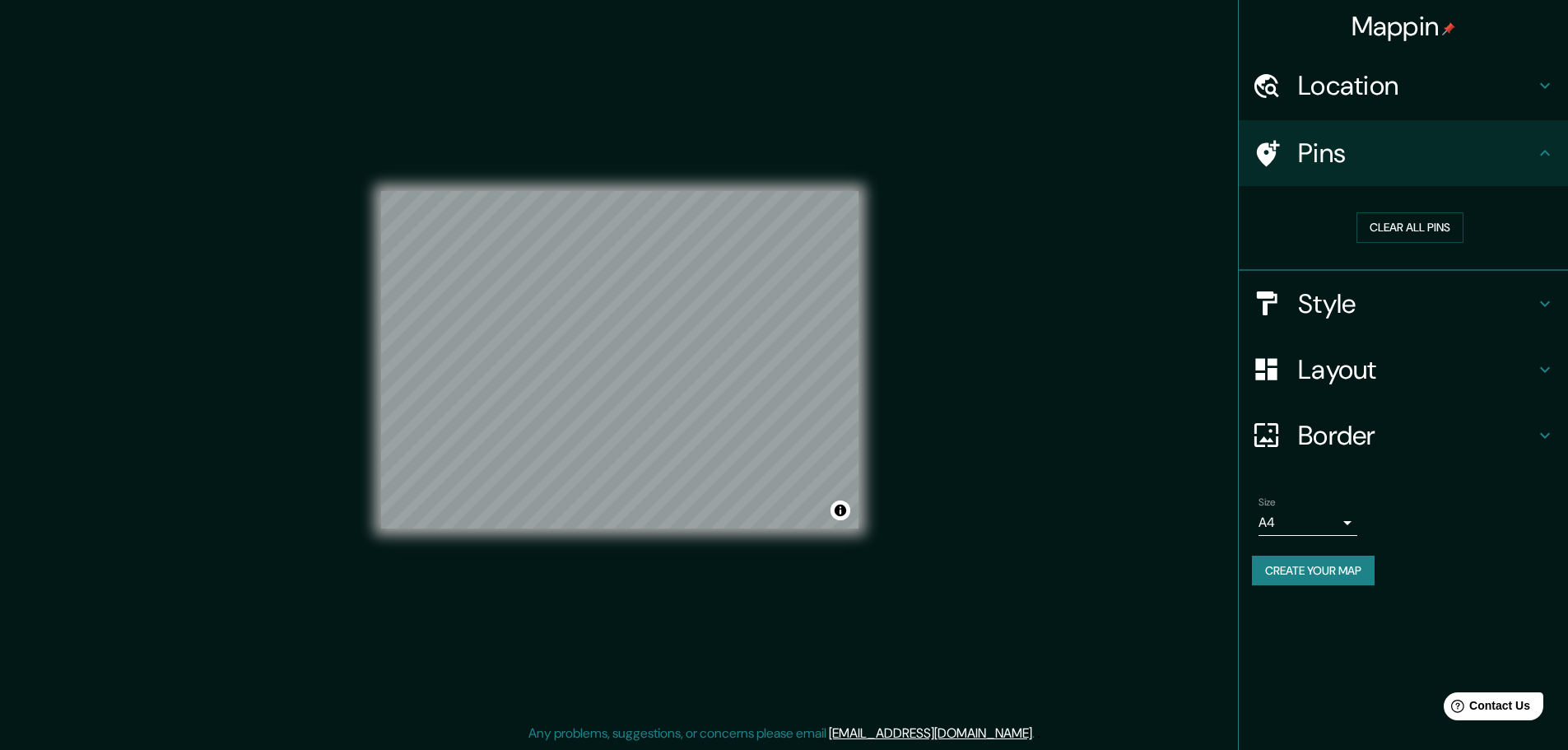
click at [1345, 318] on h4 "Style" at bounding box center [1417, 303] width 237 height 33
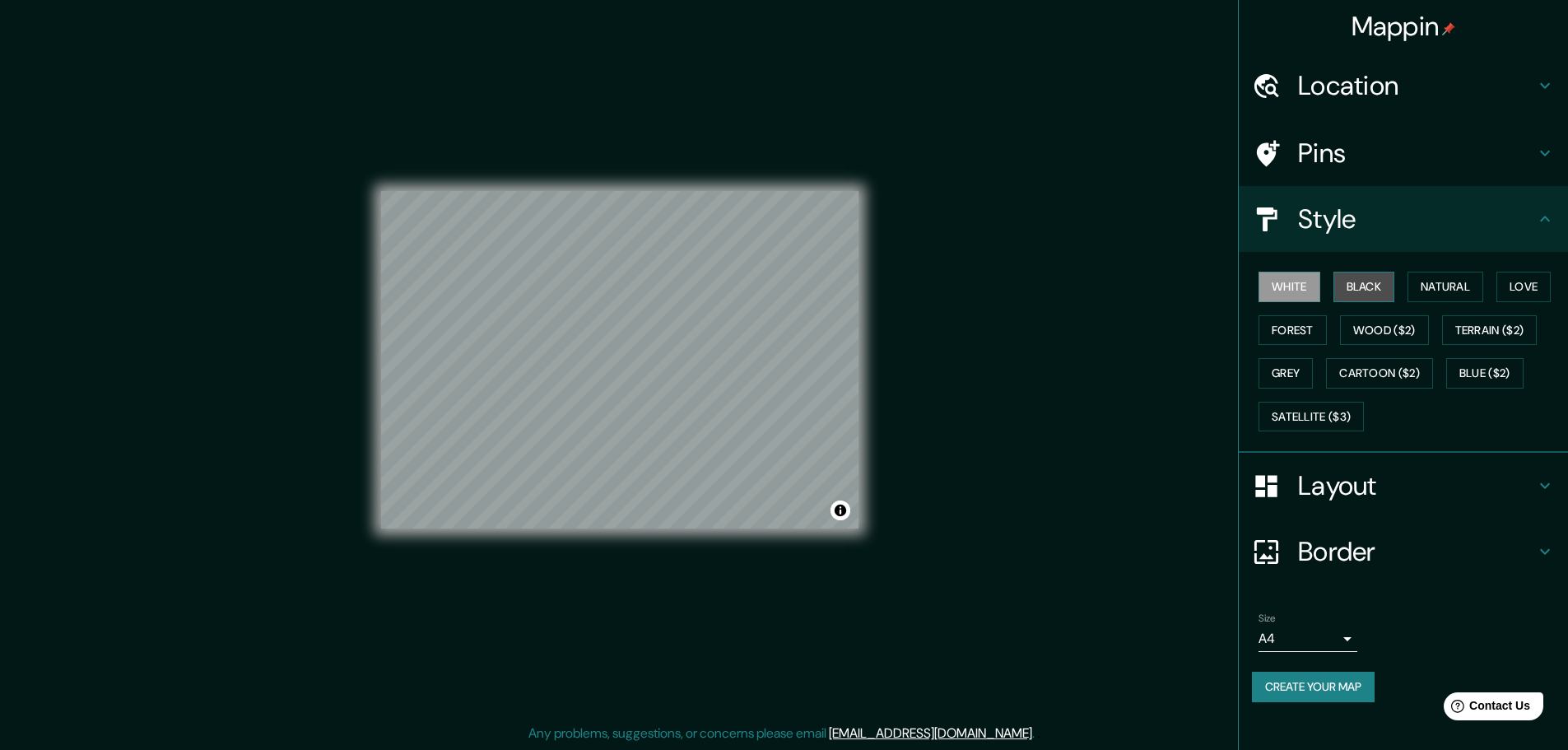
click at [1355, 284] on button "Black" at bounding box center [1365, 286] width 62 height 31
click at [1427, 287] on button "Natural" at bounding box center [1445, 286] width 76 height 31
click at [1529, 296] on button "Love" at bounding box center [1524, 286] width 54 height 31
click at [1297, 318] on button "Forest" at bounding box center [1293, 330] width 68 height 31
click at [1287, 289] on button "White" at bounding box center [1290, 286] width 62 height 31
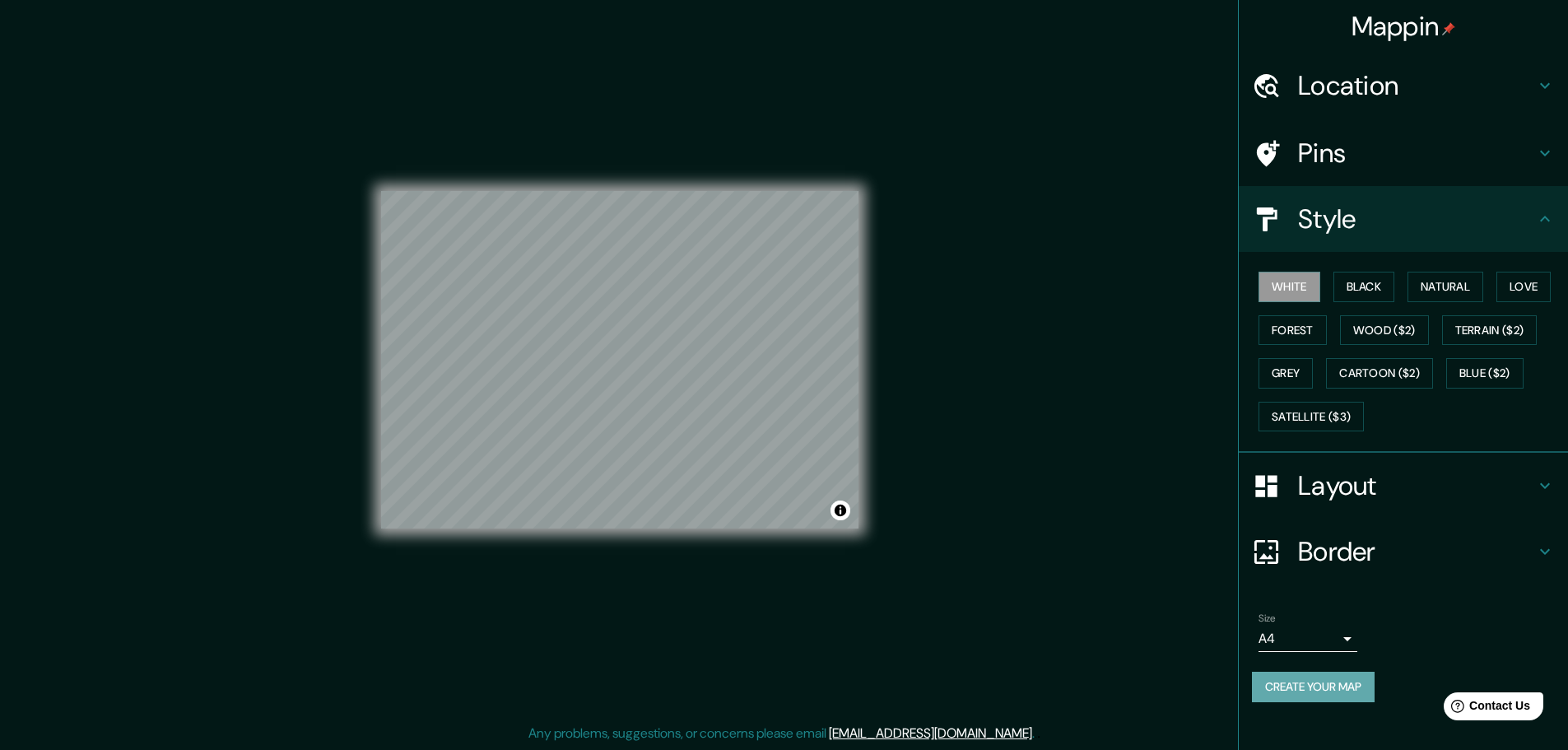
click at [1327, 682] on button "Create your map" at bounding box center [1313, 687] width 122 height 31
click at [1338, 684] on button "Create your map" at bounding box center [1313, 687] width 122 height 31
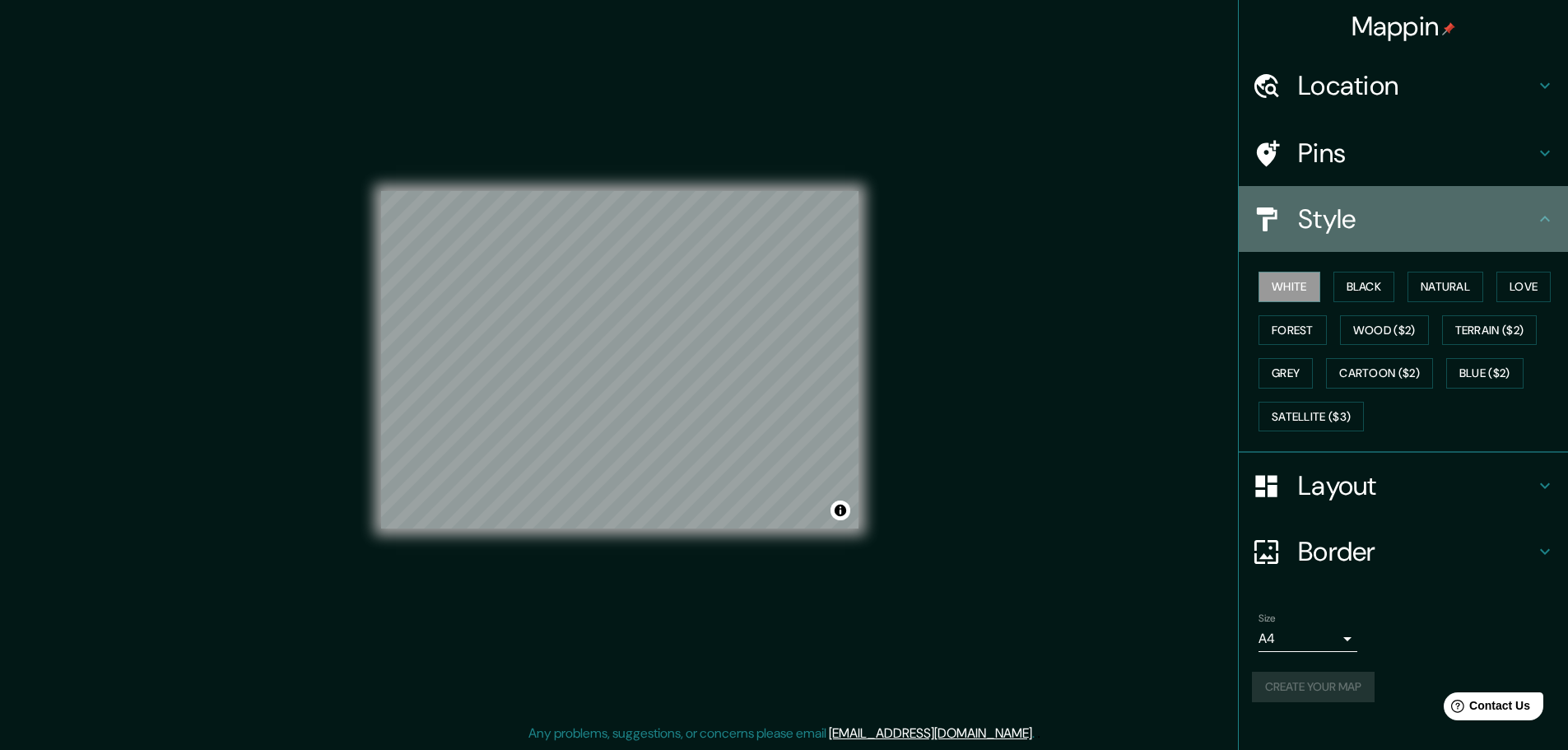
click at [1532, 230] on h4 "Style" at bounding box center [1417, 218] width 237 height 33
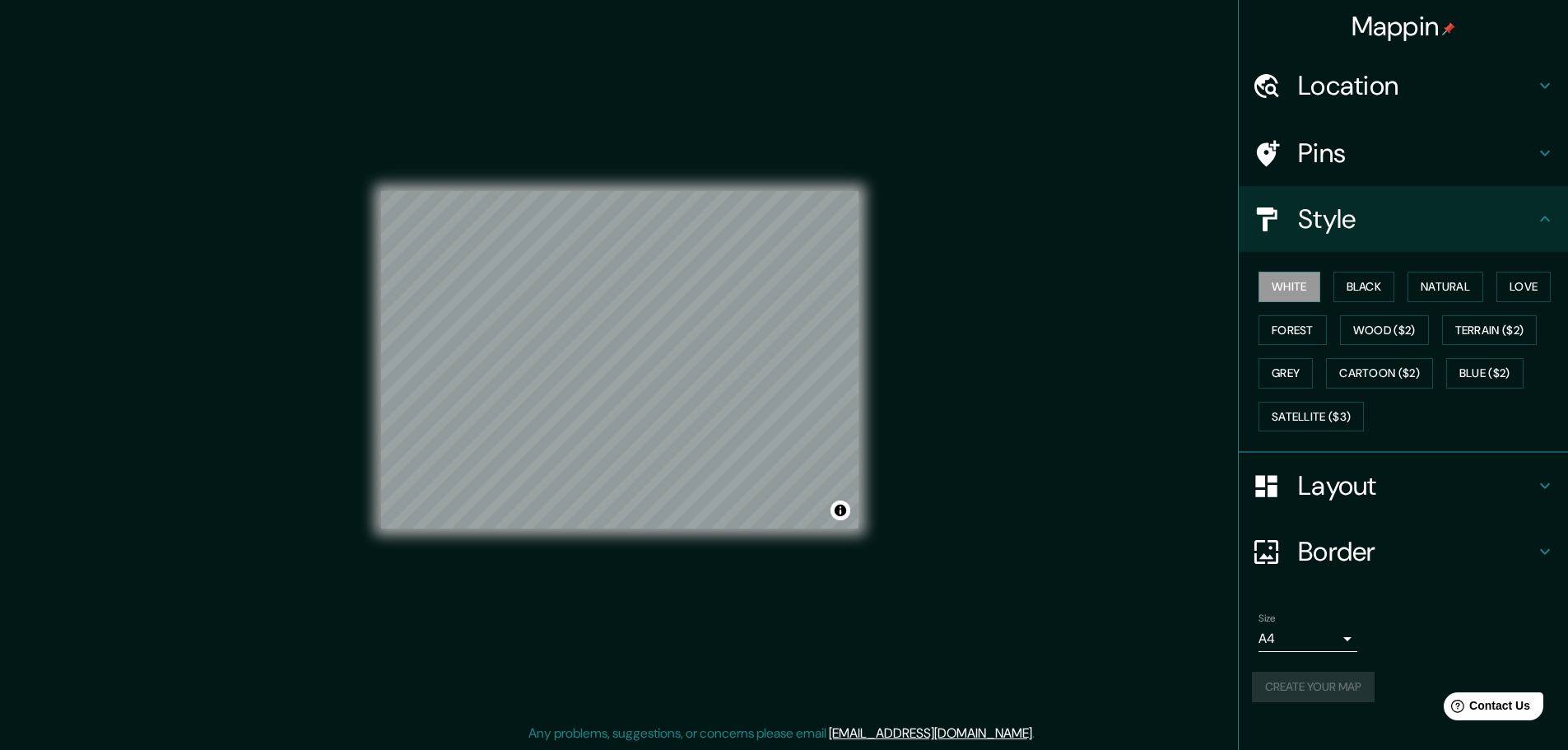
click at [1464, 217] on h4 "Style" at bounding box center [1417, 218] width 237 height 33
click at [1072, 525] on div "Mappin Location Zonguldak, Türkiye Zonguldak Türkiye Zonguldak Merkez Zonguldak…" at bounding box center [784, 373] width 1568 height 754
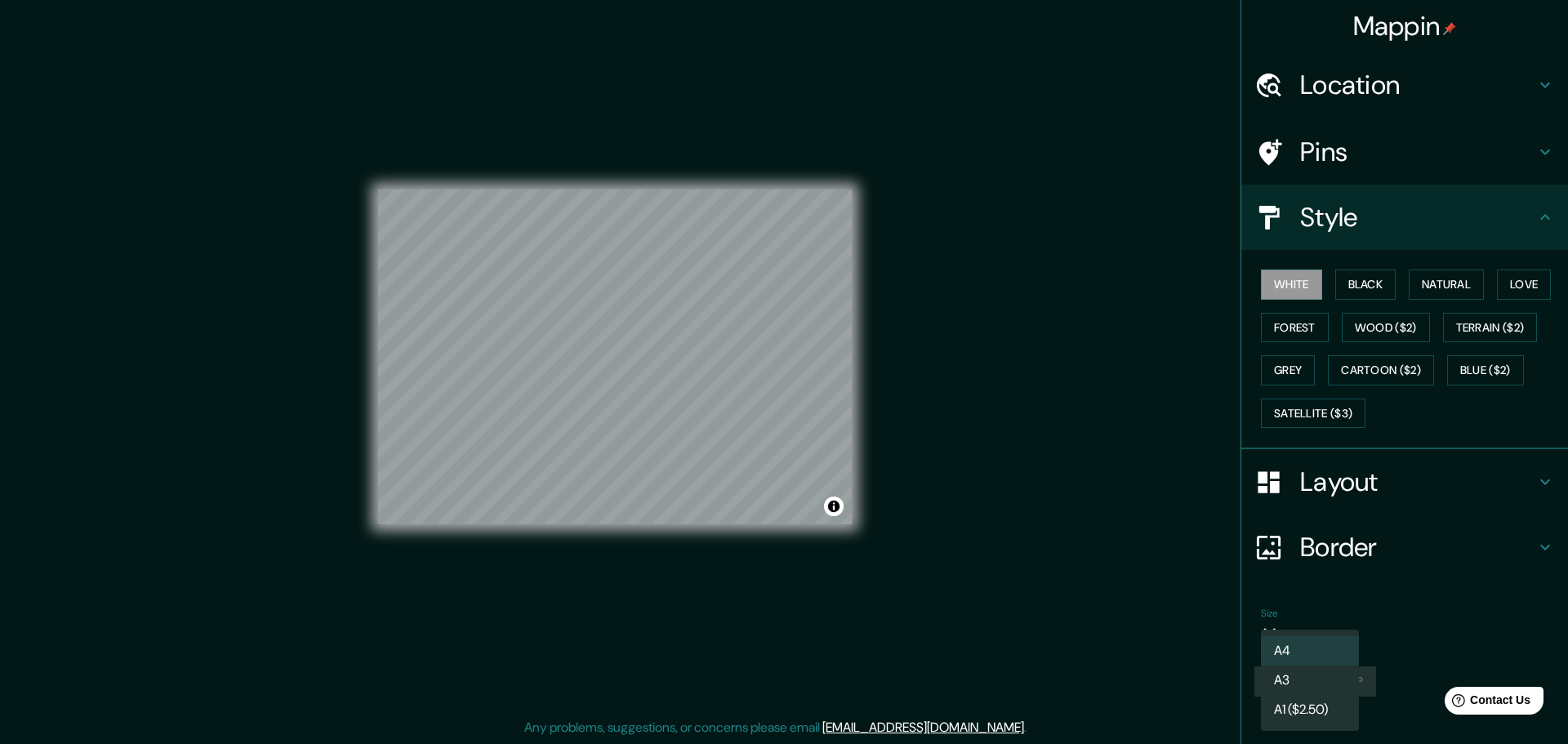
click at [1291, 634] on body "Mappin Location Zonguldak, Türkiye Zonguldak Türkiye Zonguldak Merkez Zonguldak…" at bounding box center [784, 368] width 1568 height 744
click at [1300, 649] on li "A4" at bounding box center [1310, 651] width 98 height 30
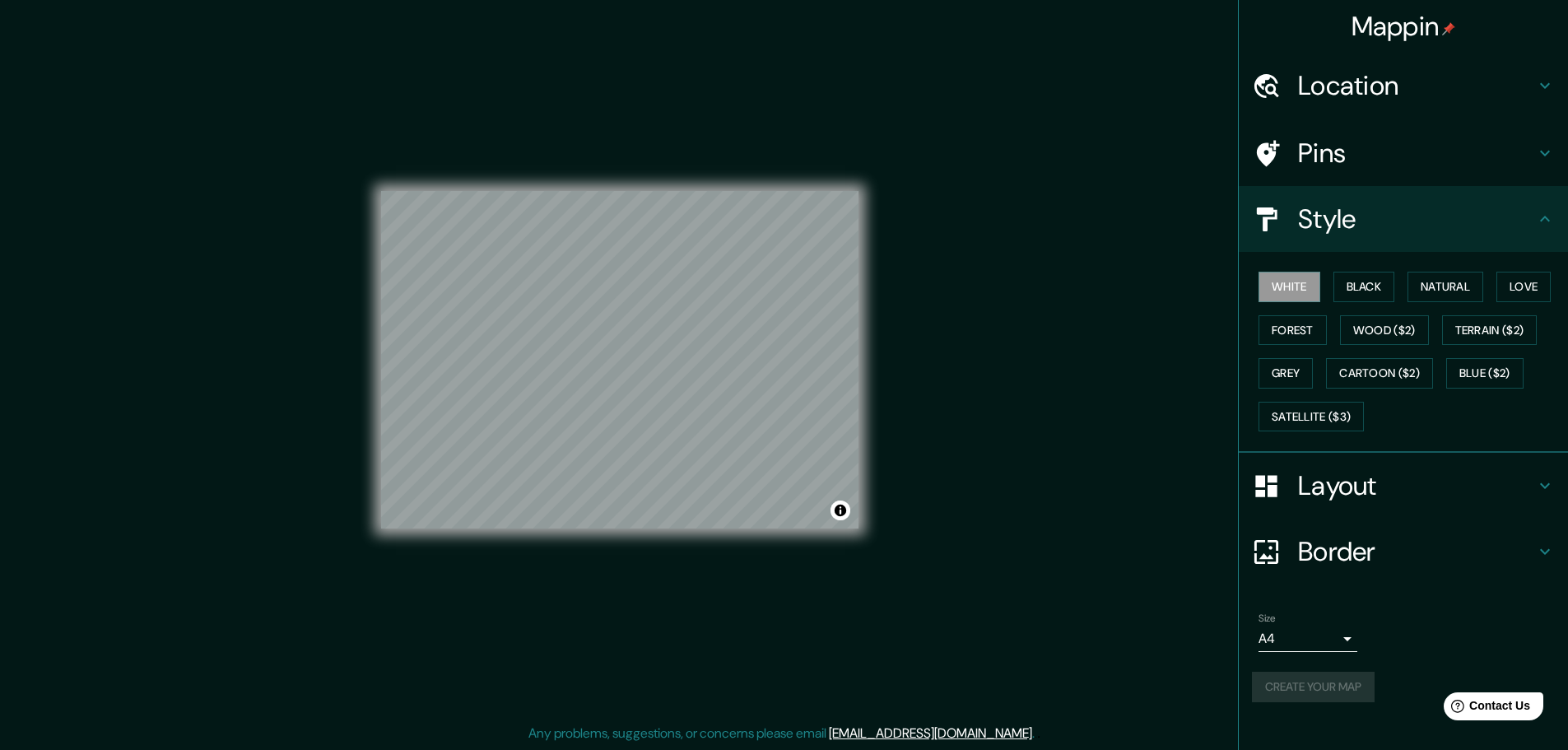
click at [1375, 604] on li "Size A4 single Create your map" at bounding box center [1404, 660] width 329 height 122
click at [1298, 223] on h4 "Style" at bounding box center [1417, 218] width 237 height 33
click at [1141, 354] on div "Mappin Location Zonguldak, Türkiye Zonguldak Türkiye Zonguldak Merkez Zonguldak…" at bounding box center [784, 373] width 1568 height 754
click at [1281, 632] on body "Mappin Location Zonguldak, Türkiye Zonguldak Türkiye Zonguldak Merkez Zonguldak…" at bounding box center [791, 371] width 1581 height 750
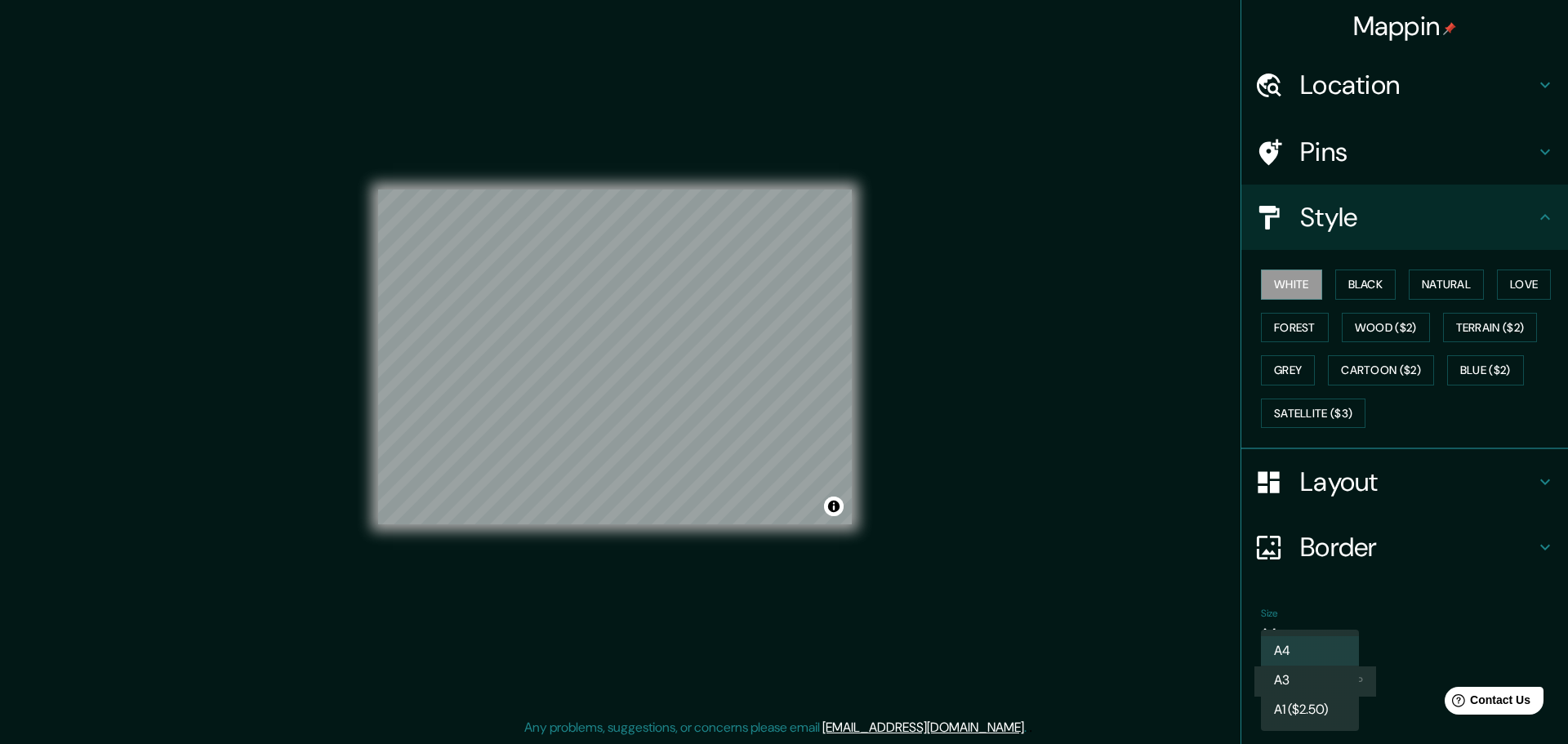
click at [1178, 611] on div at bounding box center [784, 372] width 1568 height 744
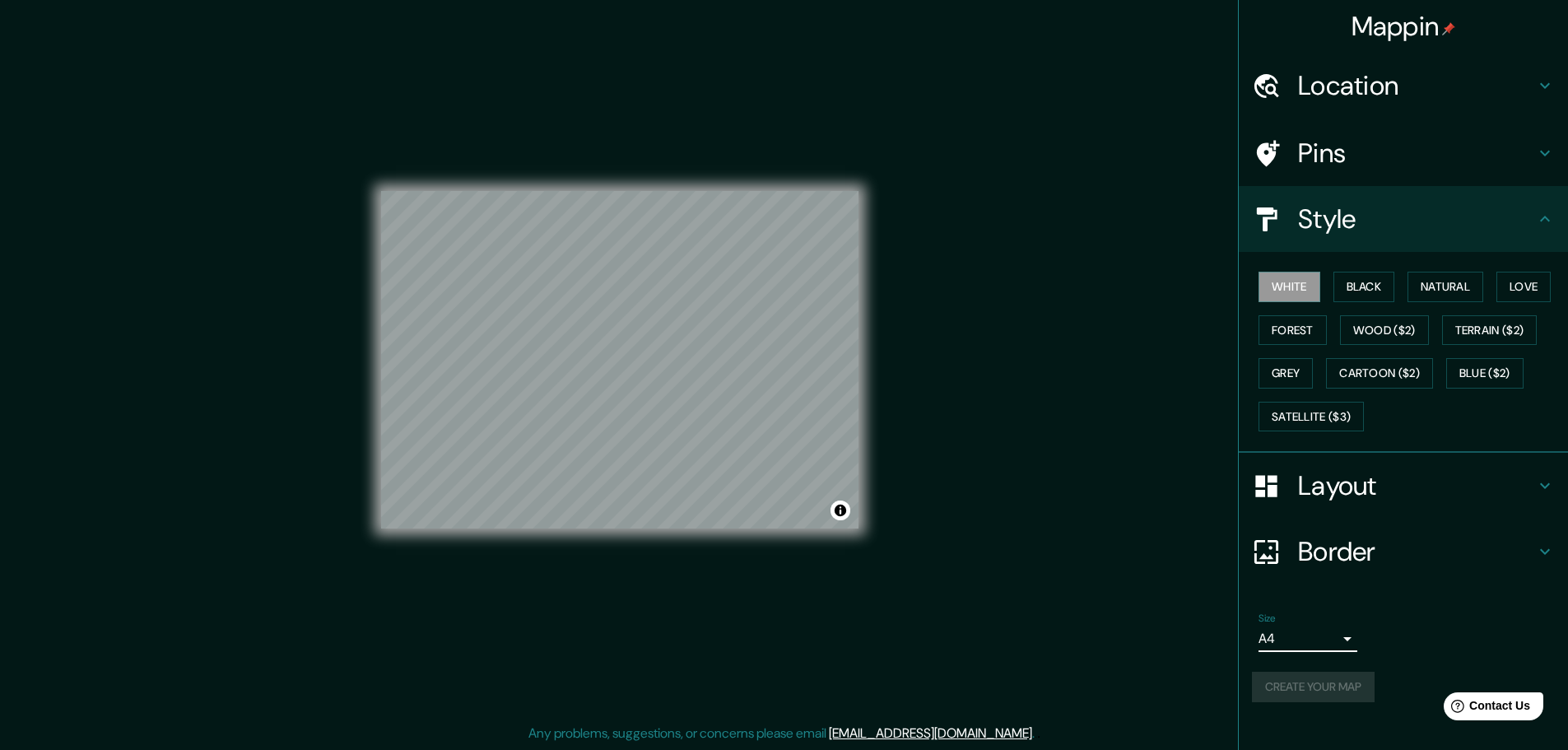
click at [1321, 215] on h4 "Style" at bounding box center [1417, 218] width 237 height 33
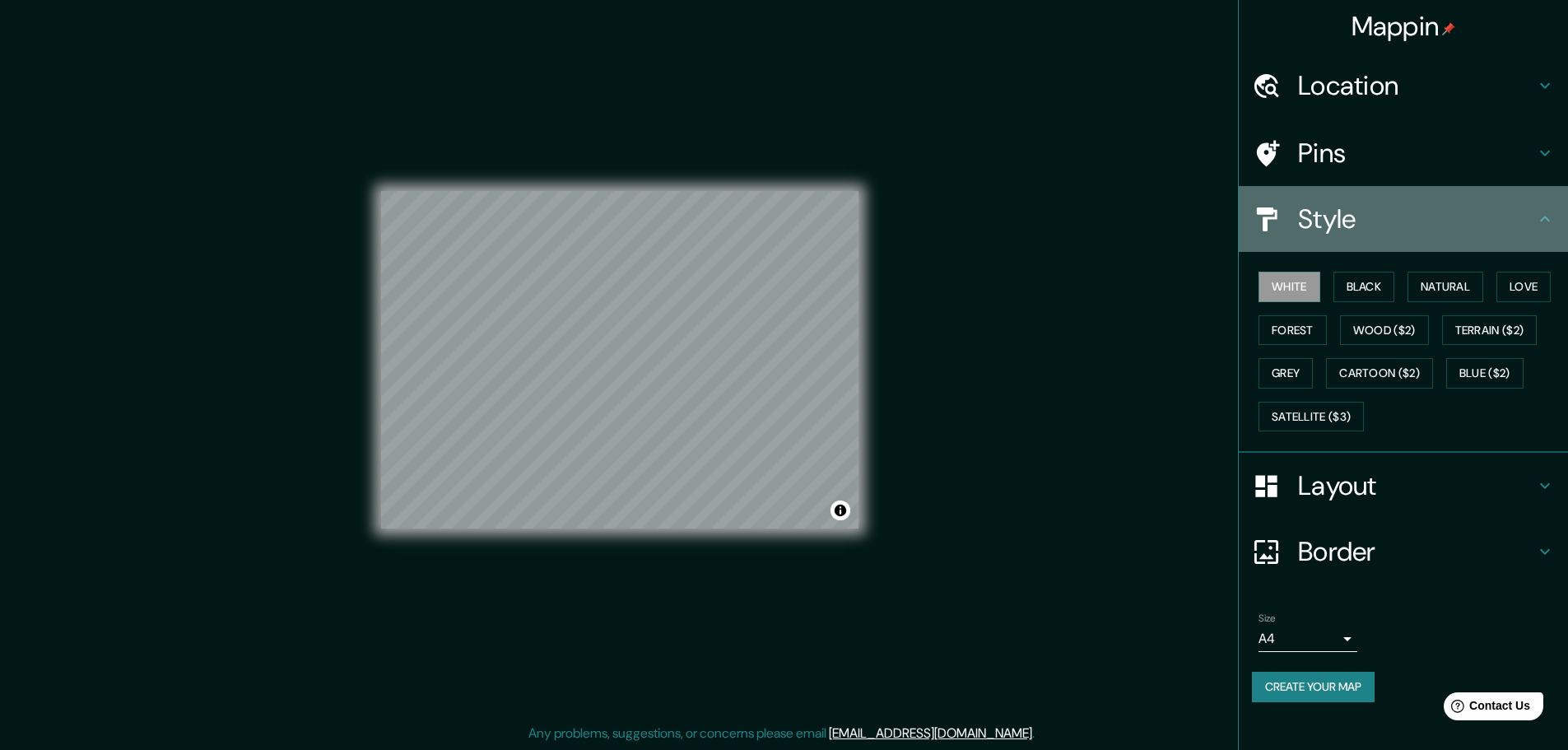
click at [1518, 229] on h4 "Style" at bounding box center [1417, 218] width 237 height 33
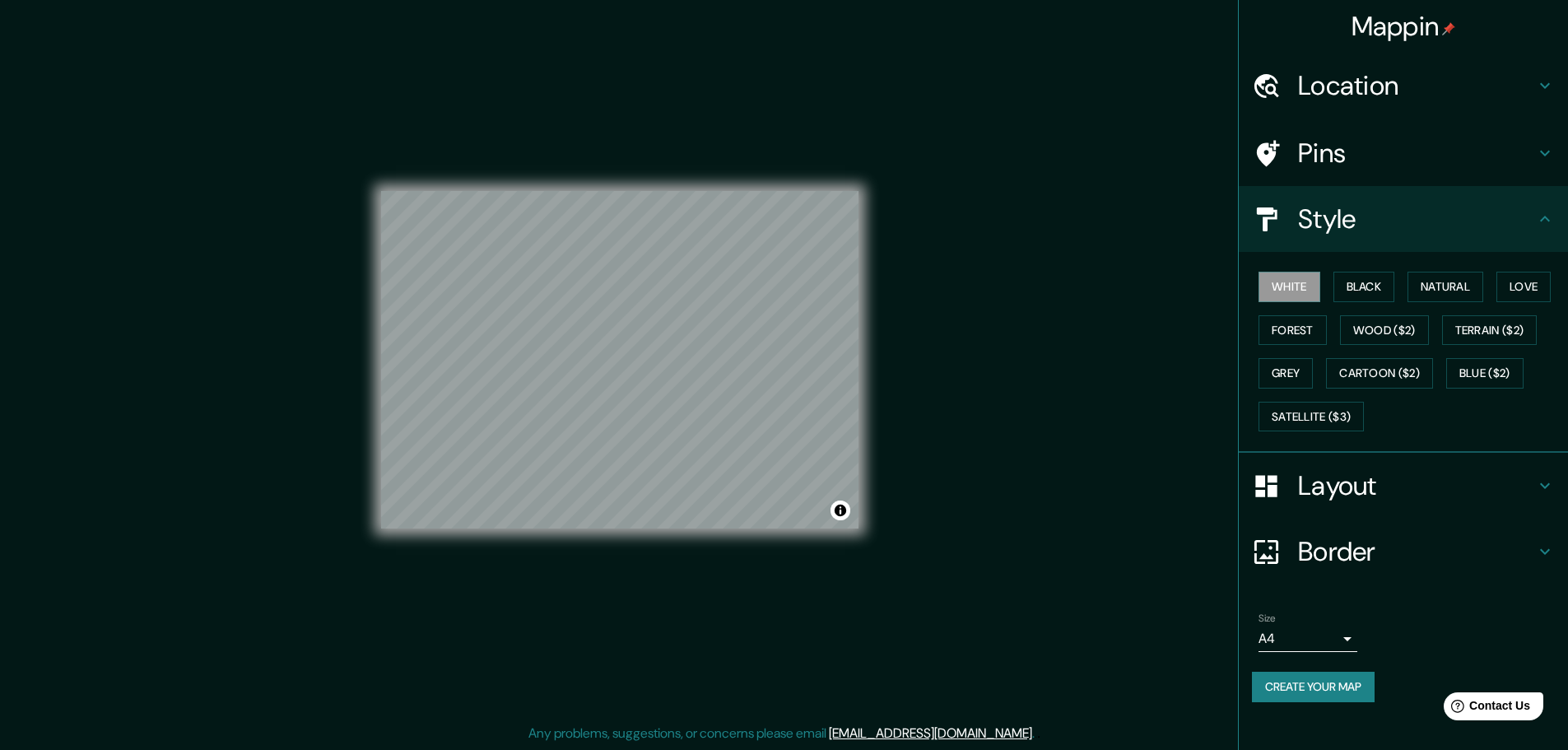
click at [1533, 137] on h4 "Pins" at bounding box center [1417, 152] width 237 height 33
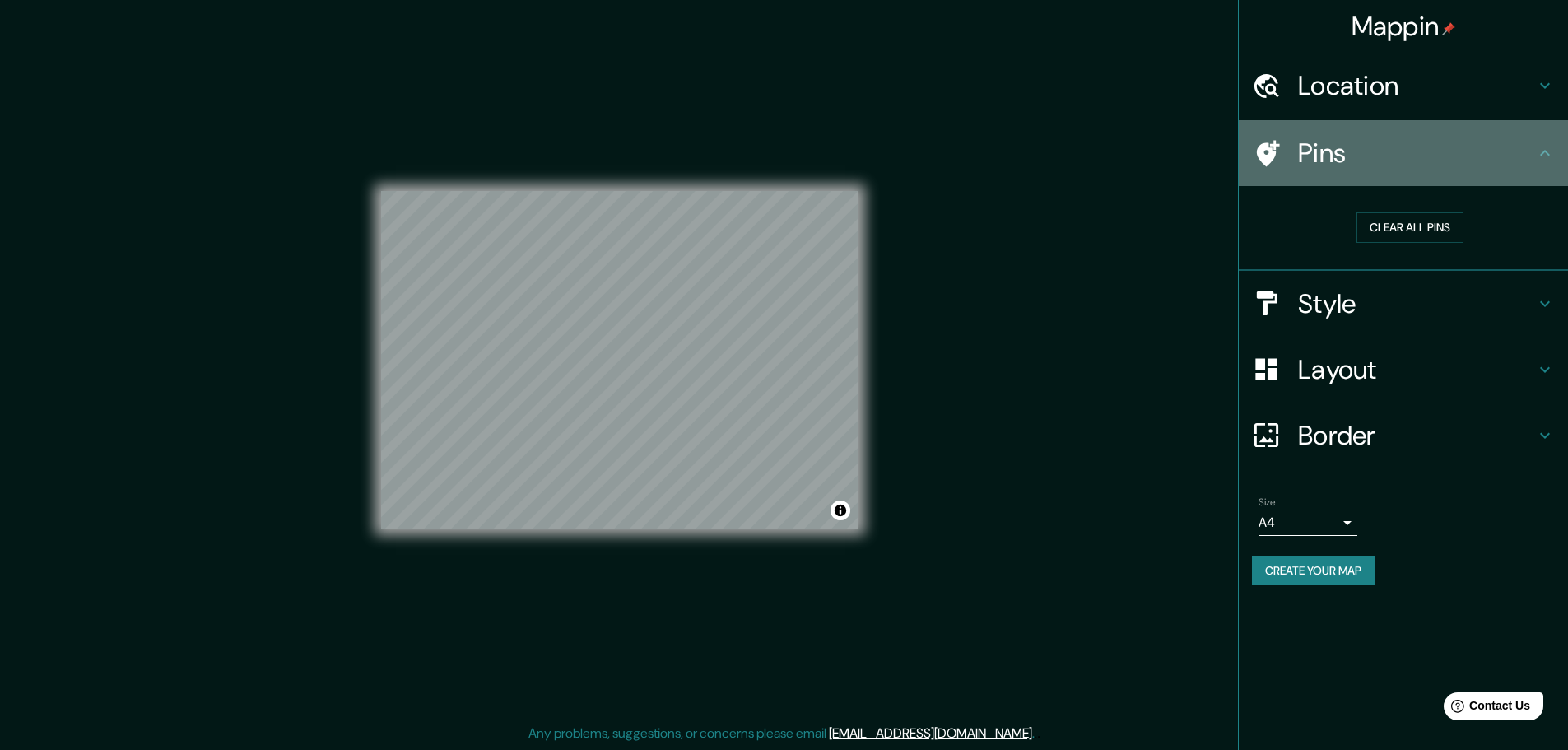
click at [1505, 168] on h4 "Pins" at bounding box center [1417, 152] width 237 height 33
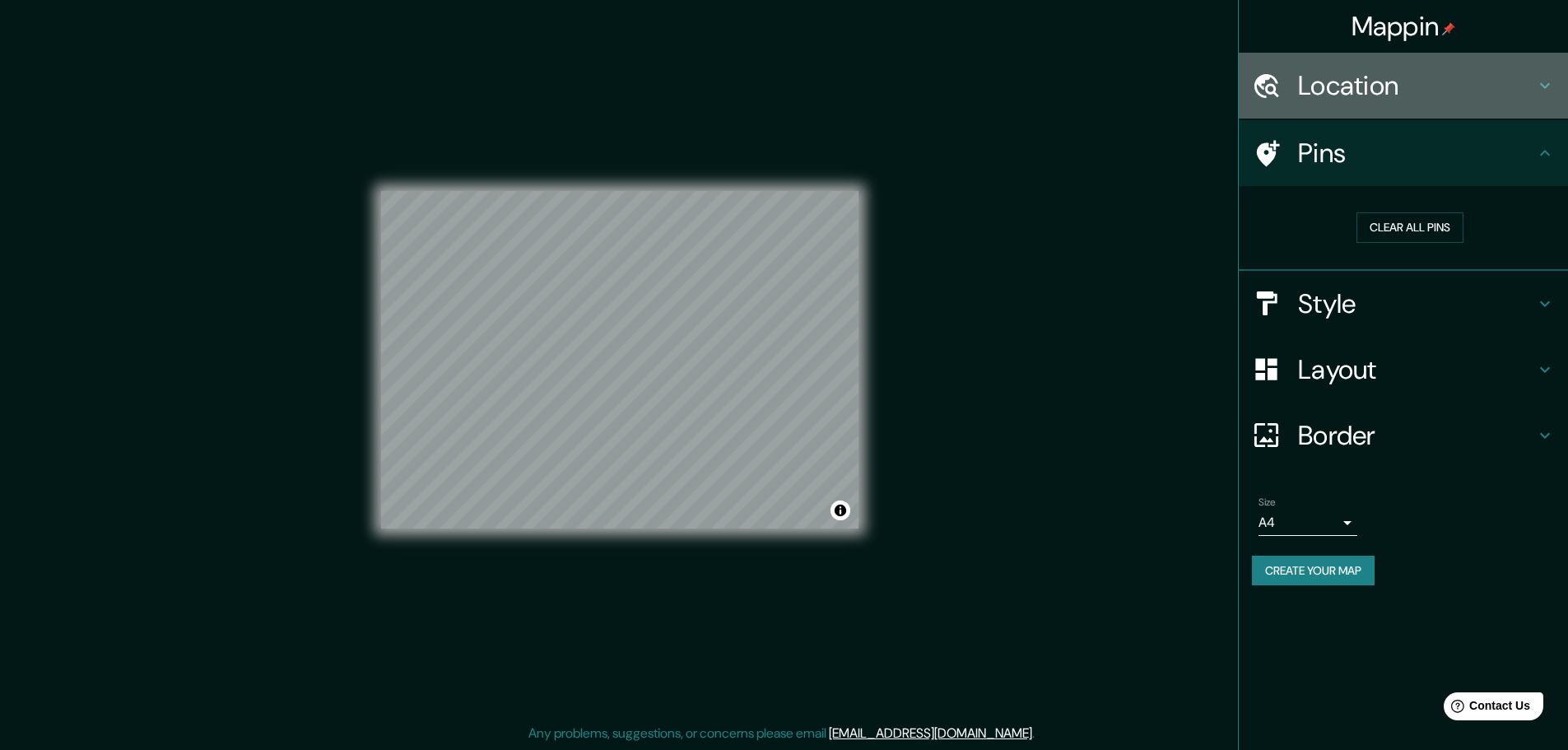
click at [1530, 79] on h4 "Location" at bounding box center [1417, 85] width 237 height 33
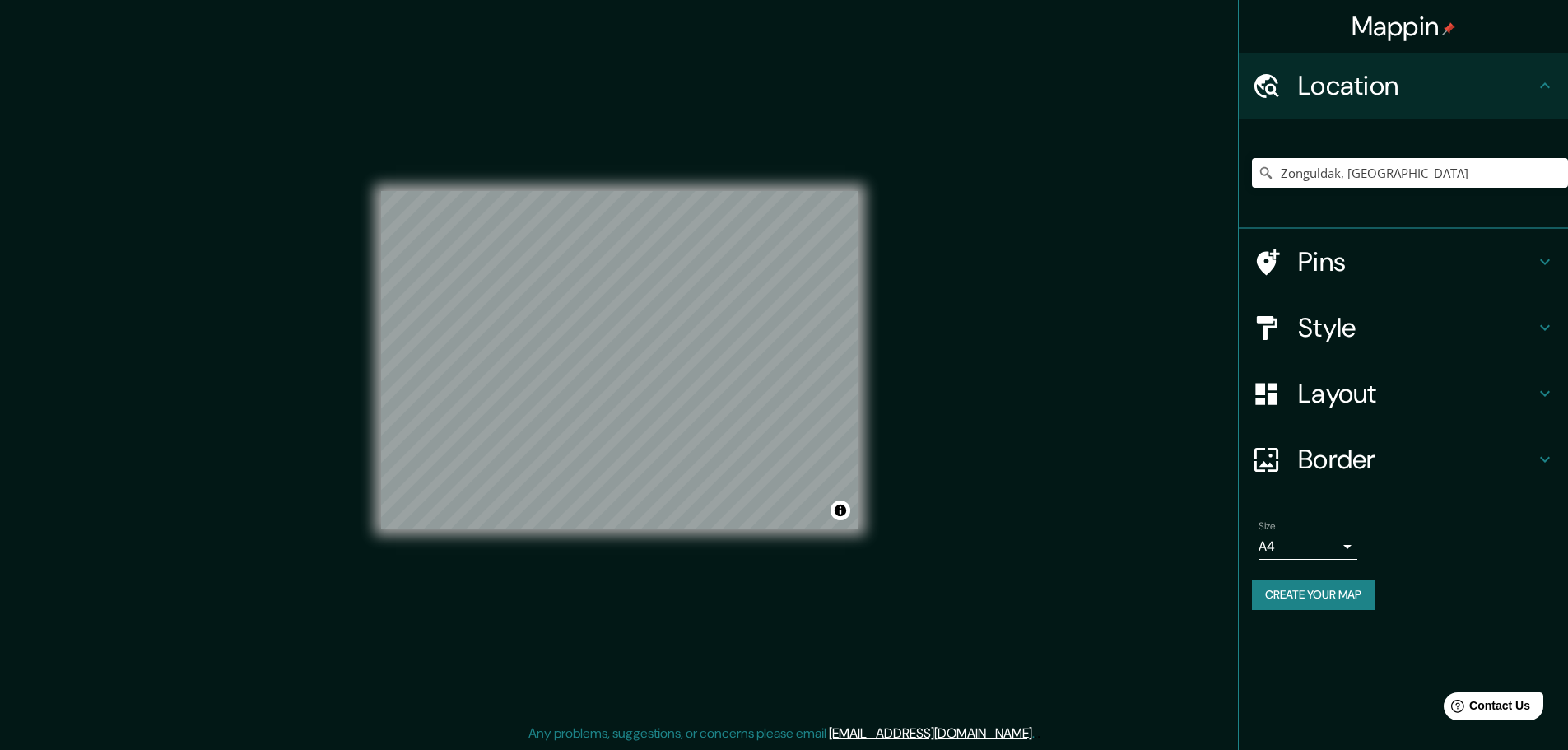
click at [1492, 82] on h4 "Location" at bounding box center [1417, 85] width 237 height 33
click at [1340, 596] on button "Create your map" at bounding box center [1313, 594] width 122 height 31
click at [1328, 592] on button "Create your map" at bounding box center [1313, 594] width 122 height 31
click at [1107, 120] on div "Mappin Location Zonguldak, Türkiye Zonguldak Türkiye Zonguldak Merkez Zonguldak…" at bounding box center [784, 373] width 1568 height 754
click at [1341, 590] on button "Create your map" at bounding box center [1313, 594] width 122 height 31
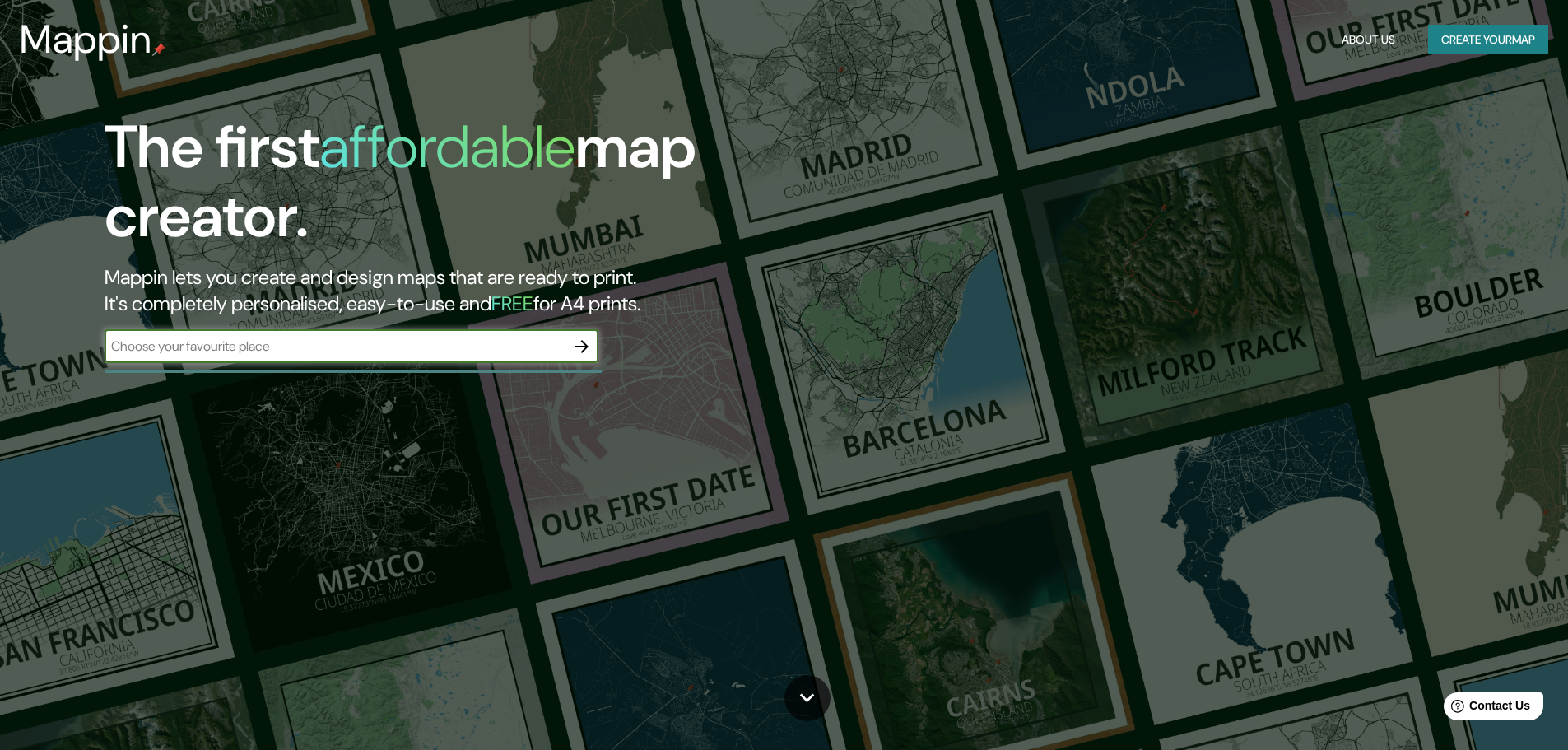
click at [517, 346] on input "text" at bounding box center [335, 346] width 461 height 19
type input "zonguldak"
